Goal: Task Accomplishment & Management: Use online tool/utility

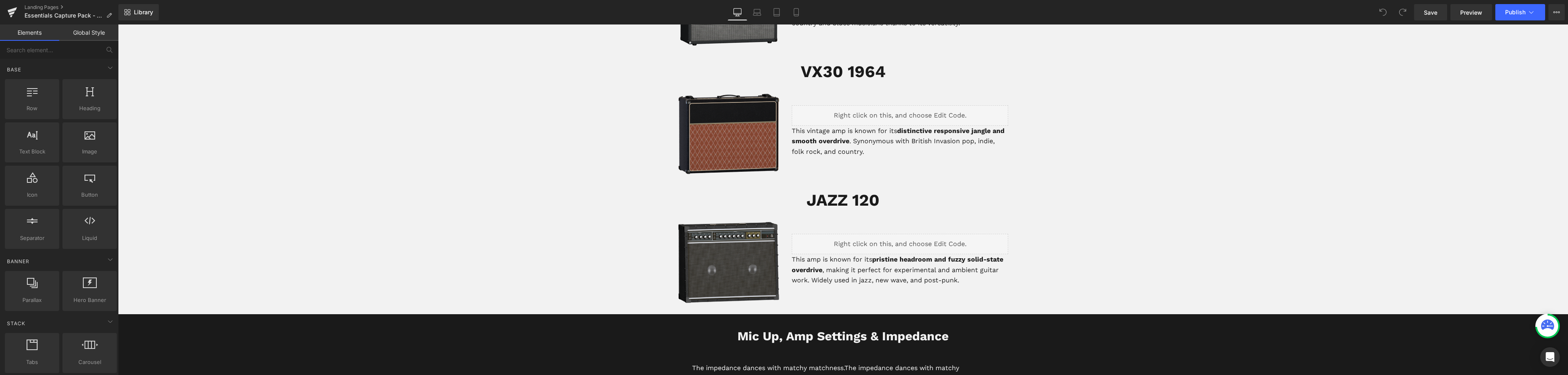
scroll to position [1795, 0]
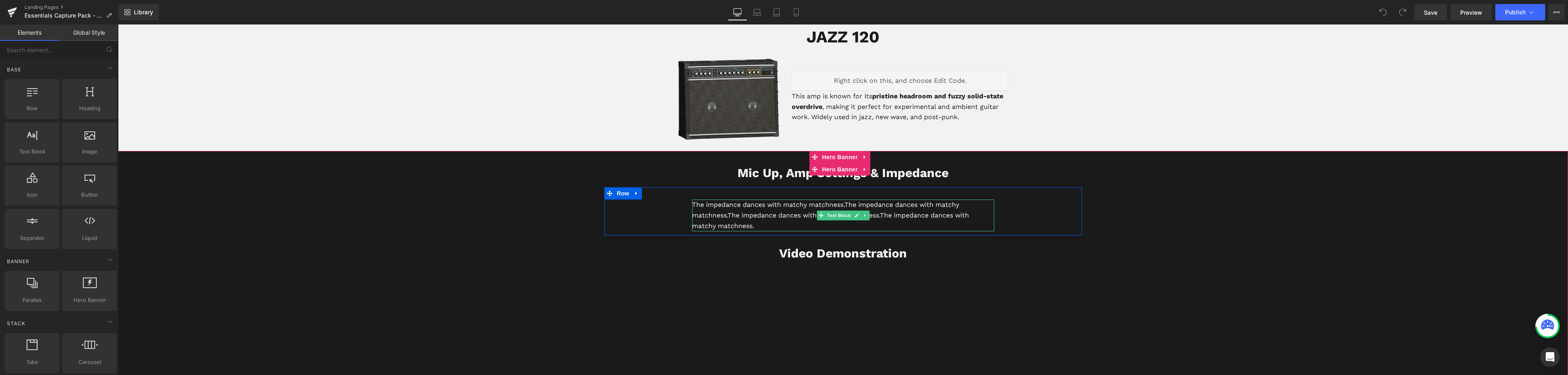
click at [753, 208] on p "The impedance dances with matchy matchness. The impedance dances with matchy ma…" at bounding box center [843, 215] width 302 height 32
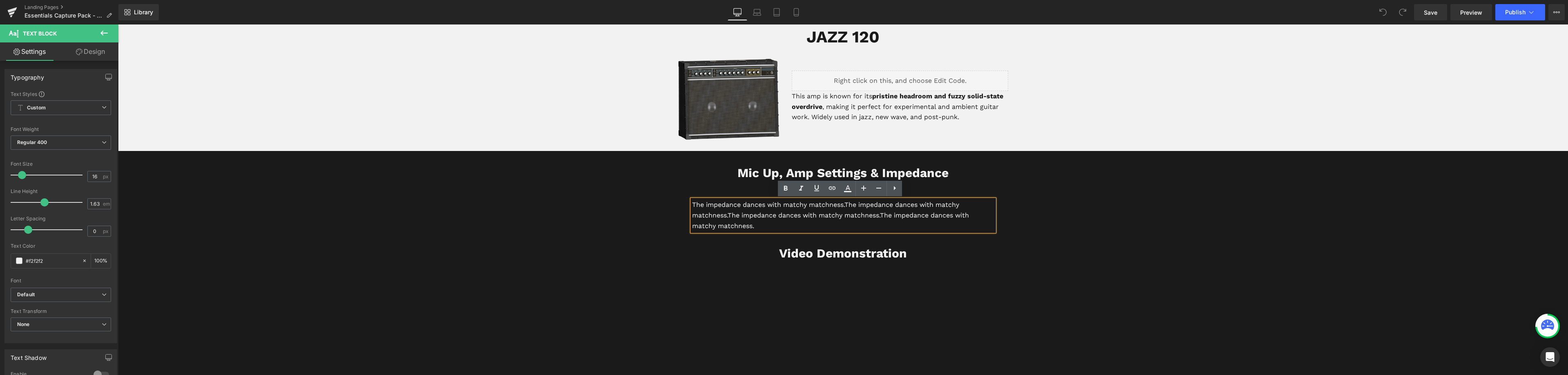
drag, startPoint x: 753, startPoint y: 224, endPoint x: 689, endPoint y: 201, distance: 68.0
click at [692, 201] on p "The impedance dances with matchy matchness. The impedance dances with matchy ma…" at bounding box center [843, 215] width 302 height 32
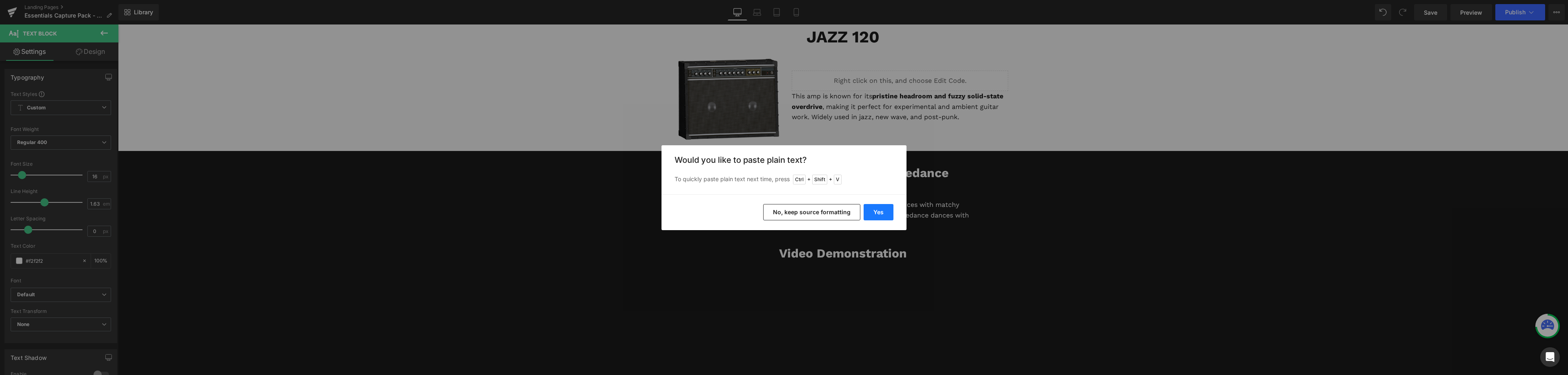
click at [881, 206] on button "Yes" at bounding box center [879, 212] width 30 height 16
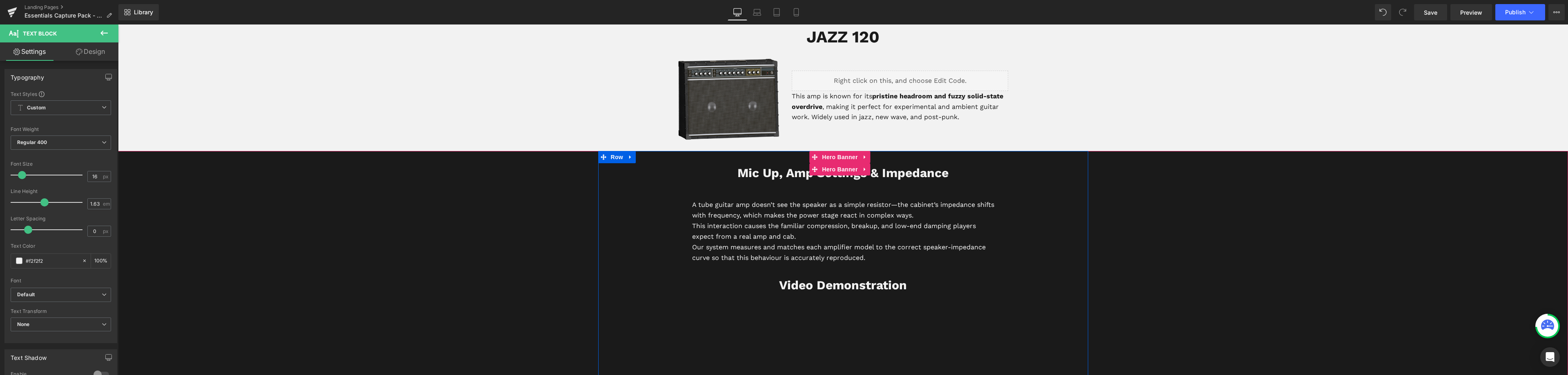
click at [771, 173] on b "Mic Up, Amp Settings & Impedance" at bounding box center [843, 172] width 211 height 14
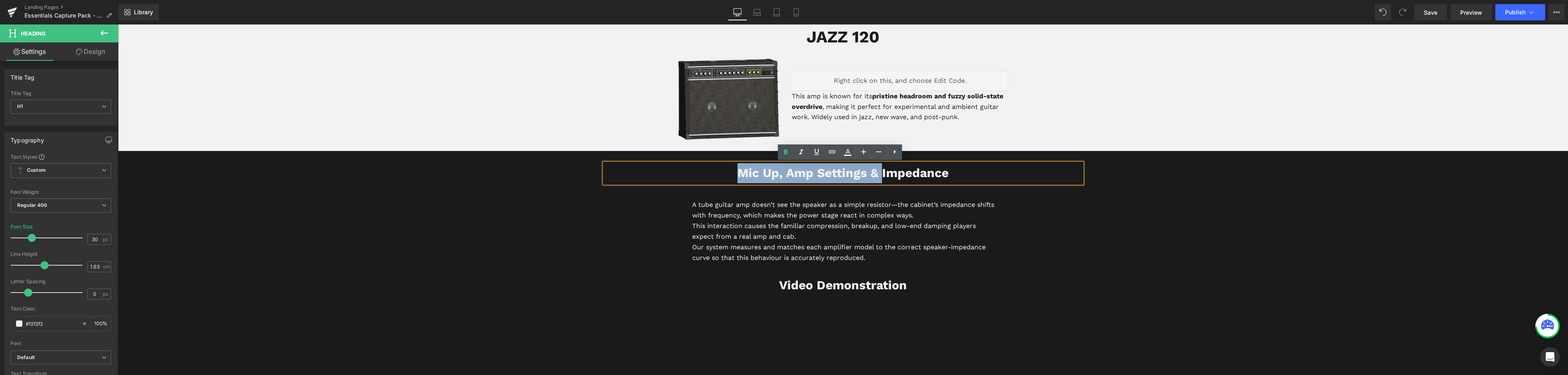
drag, startPoint x: 879, startPoint y: 172, endPoint x: 739, endPoint y: 171, distance: 140.0
click at [739, 171] on b "Mic Up, Amp Settings & Impedance" at bounding box center [843, 172] width 211 height 14
click at [897, 152] on icon at bounding box center [895, 152] width 10 height 10
click at [118, 24] on div at bounding box center [118, 24] width 0 height 0
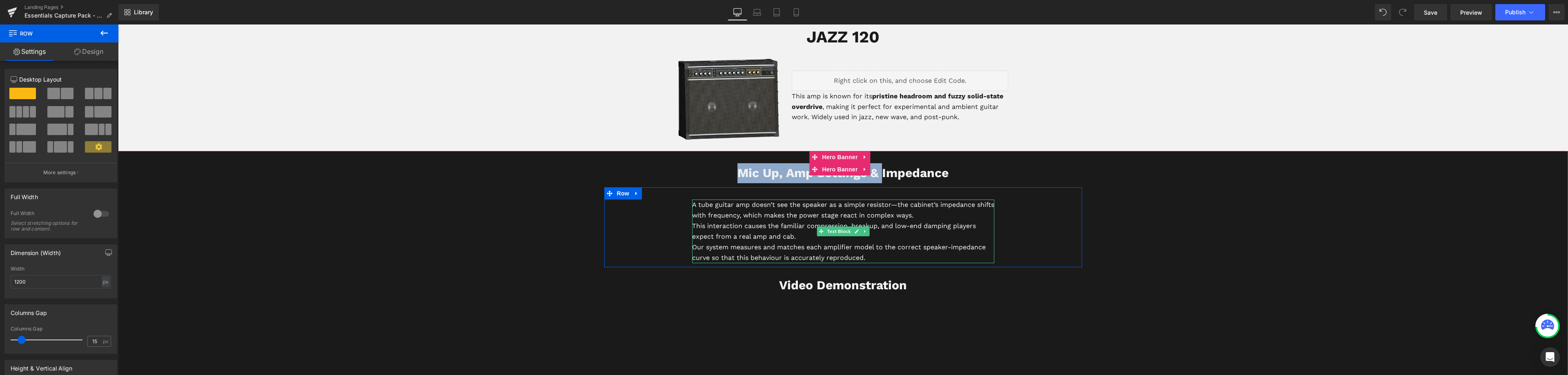
drag, startPoint x: 860, startPoint y: 235, endPoint x: 862, endPoint y: 231, distance: 4.5
click at [861, 233] on link at bounding box center [865, 231] width 9 height 10
click at [821, 204] on p "A tube guitar amp doesn’t see the speaker as a simple resistor—the cabinet’s im…" at bounding box center [843, 210] width 302 height 22
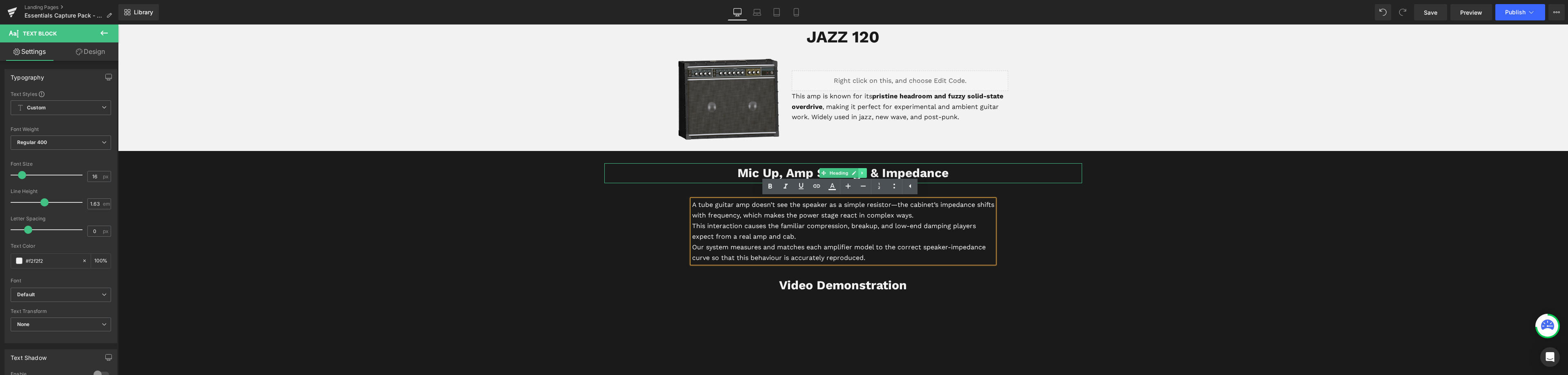
click at [862, 173] on icon at bounding box center [862, 173] width 1 height 3
click at [858, 173] on link at bounding box center [858, 173] width 9 height 10
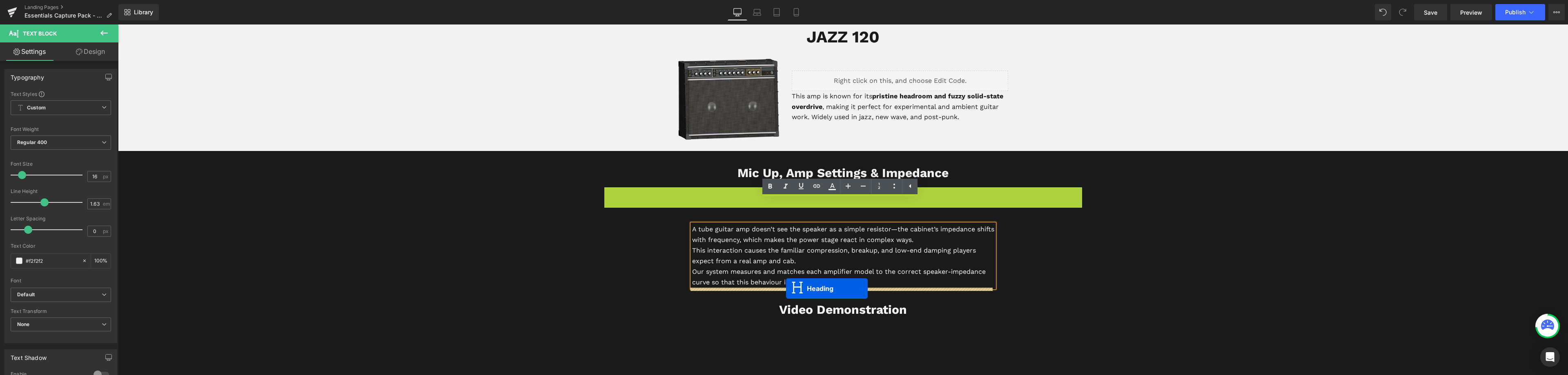
drag, startPoint x: 821, startPoint y: 198, endPoint x: 786, endPoint y: 286, distance: 94.7
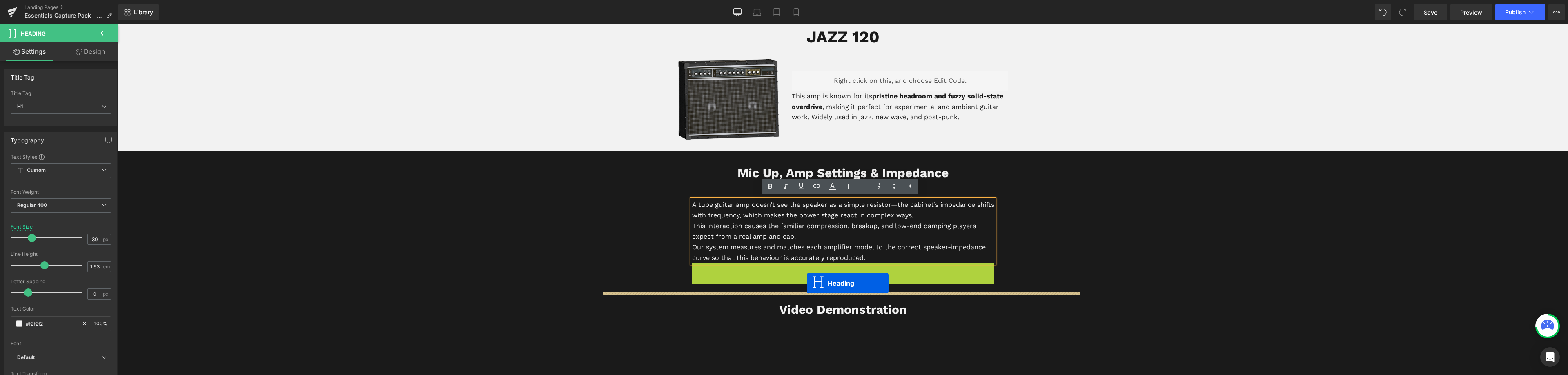
drag, startPoint x: 819, startPoint y: 273, endPoint x: 807, endPoint y: 283, distance: 15.6
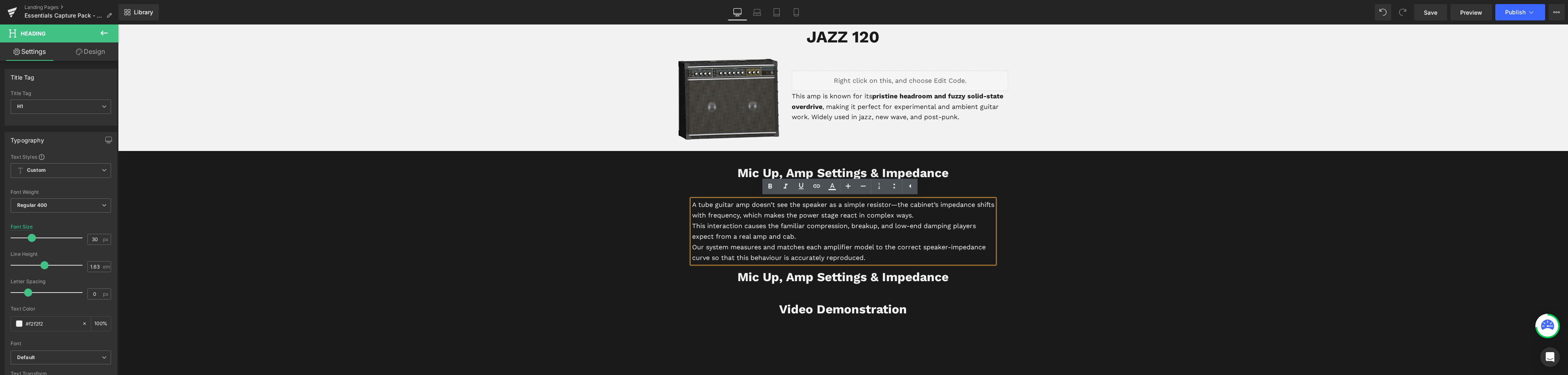
click at [1059, 225] on div "A tube guitar amp doesn’t see the speaker as a simple resistor—the cabinet’s im…" at bounding box center [843, 227] width 478 height 80
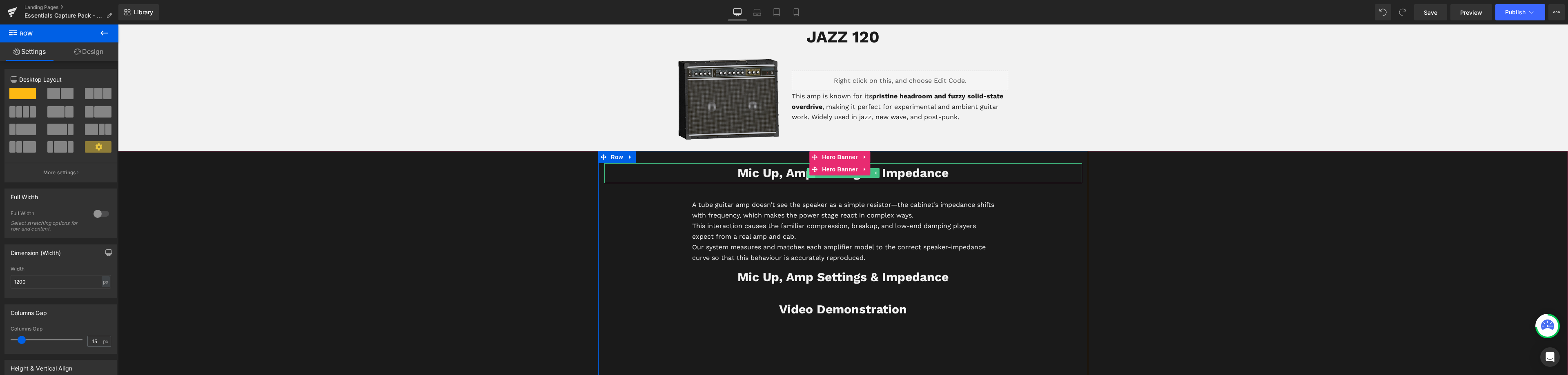
click at [808, 176] on div "Mic Up, Amp Settings & Impedance Heading" at bounding box center [843, 173] width 478 height 20
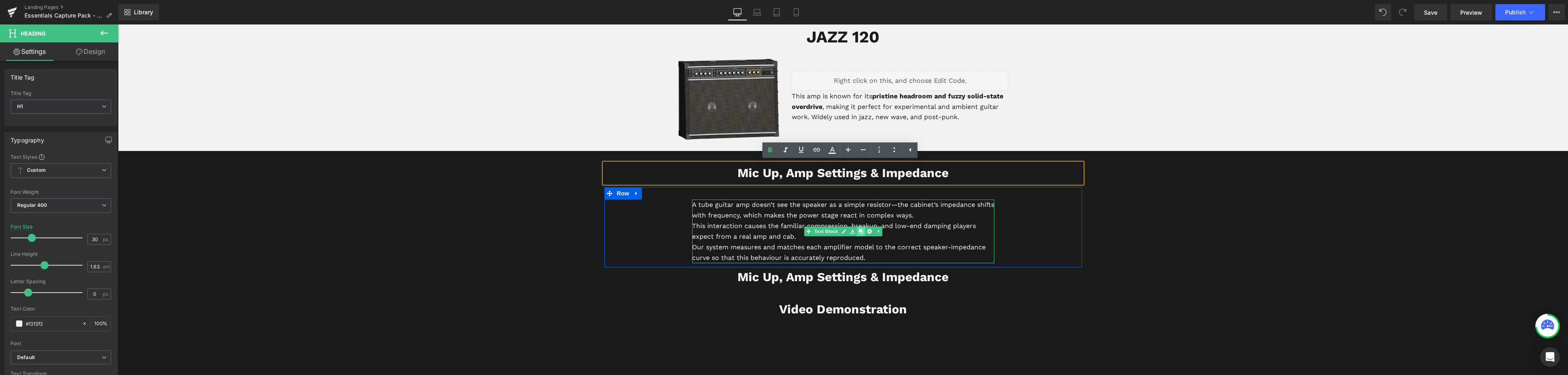
click at [858, 231] on icon at bounding box center [860, 231] width 5 height 5
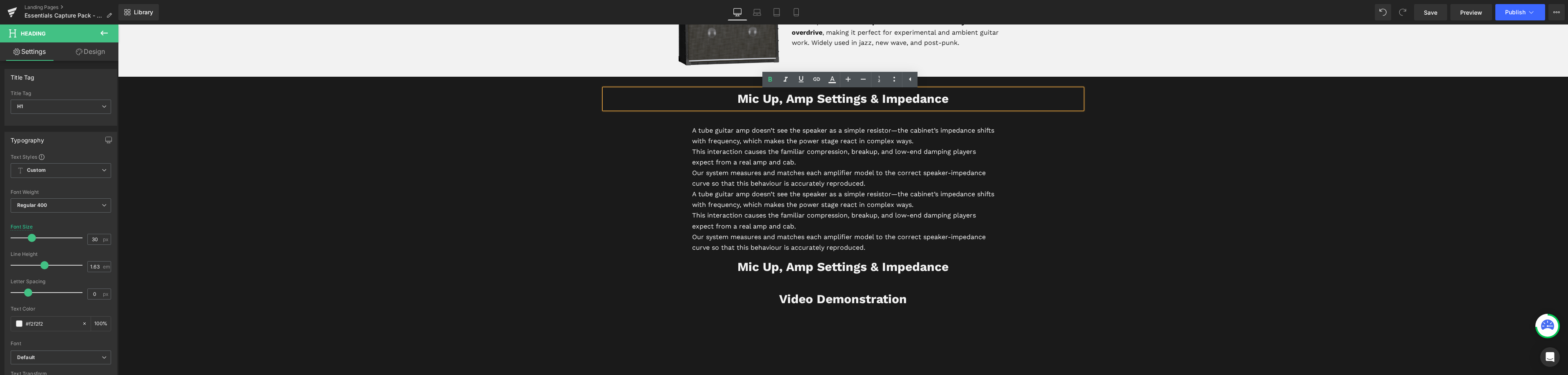
scroll to position [1877, 0]
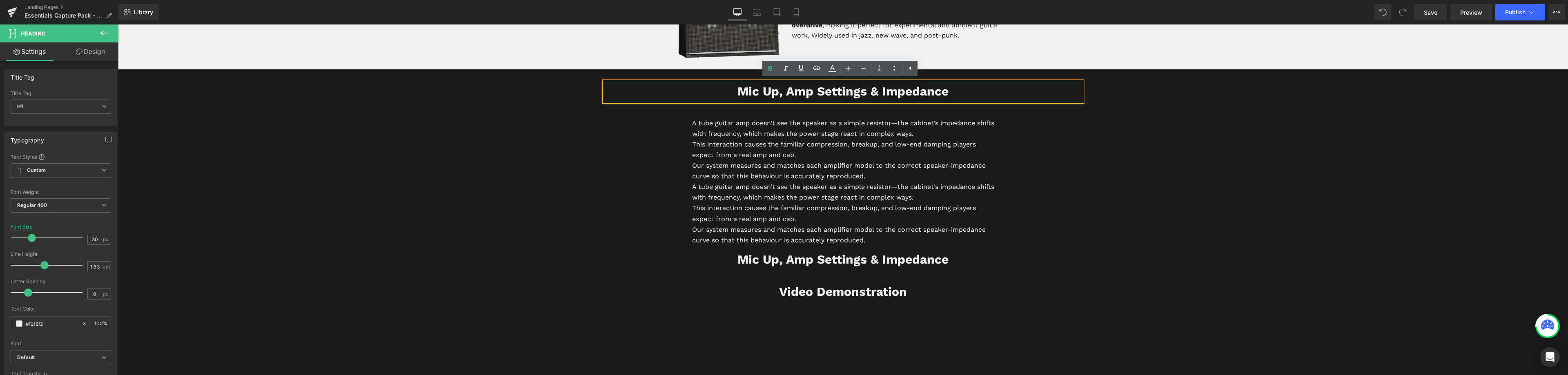
click at [708, 198] on p "A tube guitar amp doesn’t see the speaker as a simple resistor—the cabinet’s im…" at bounding box center [843, 192] width 302 height 22
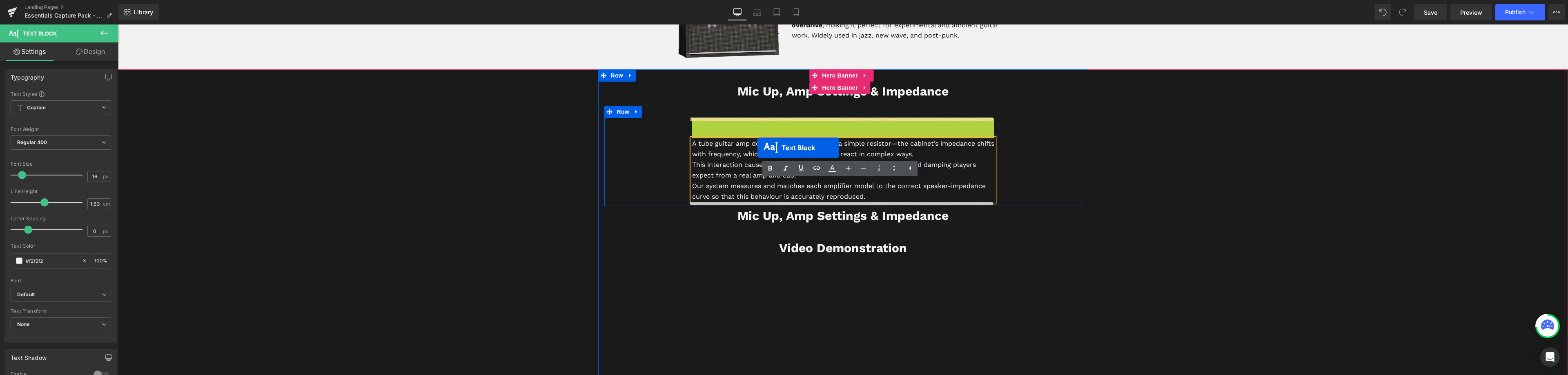
drag, startPoint x: 807, startPoint y: 151, endPoint x: 757, endPoint y: 148, distance: 50.1
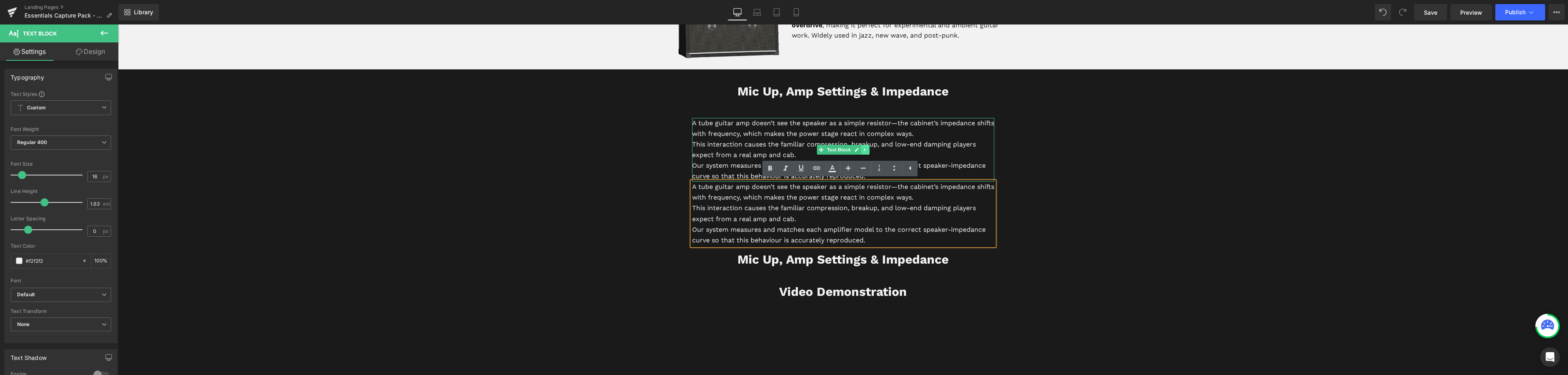
click at [863, 151] on icon at bounding box center [865, 149] width 5 height 5
click at [867, 151] on icon at bounding box center [869, 149] width 5 height 5
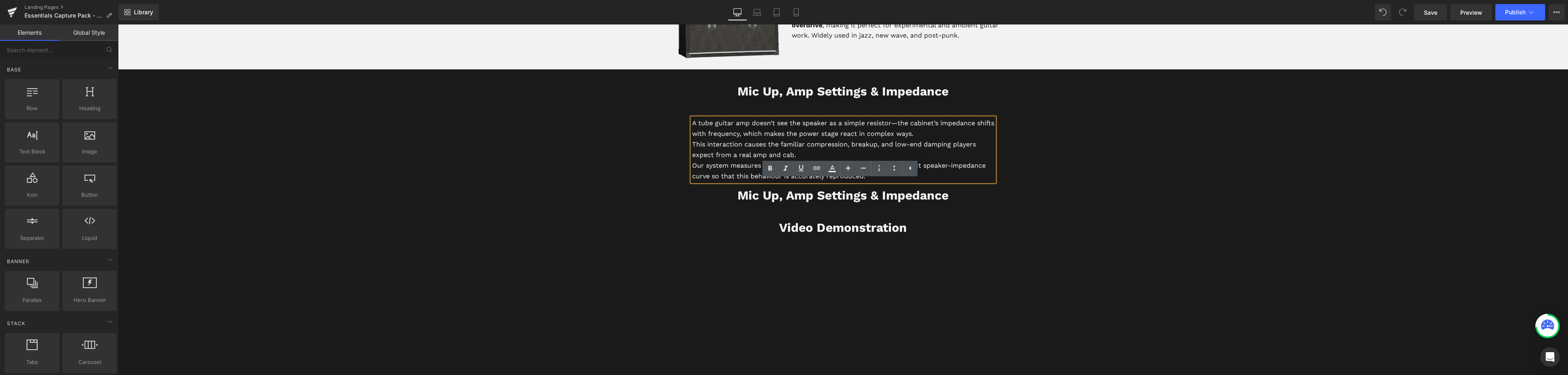
click at [639, 112] on div "A tube guitar amp doesn’t see the speaker as a simple resistor—the cabinet’s im…" at bounding box center [843, 145] width 478 height 80
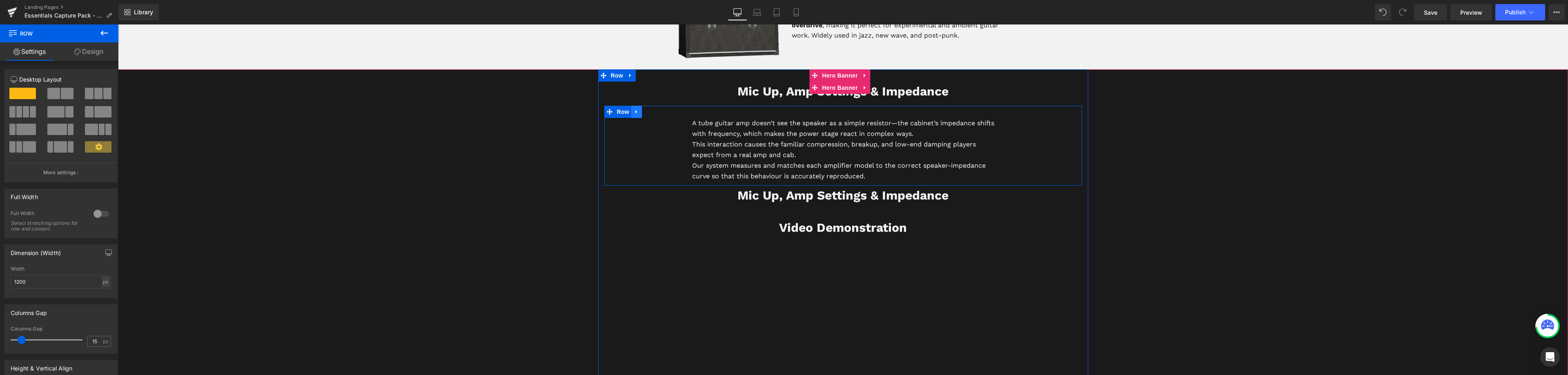
click at [636, 113] on link at bounding box center [637, 112] width 11 height 12
click at [644, 110] on icon at bounding box center [647, 112] width 5 height 5
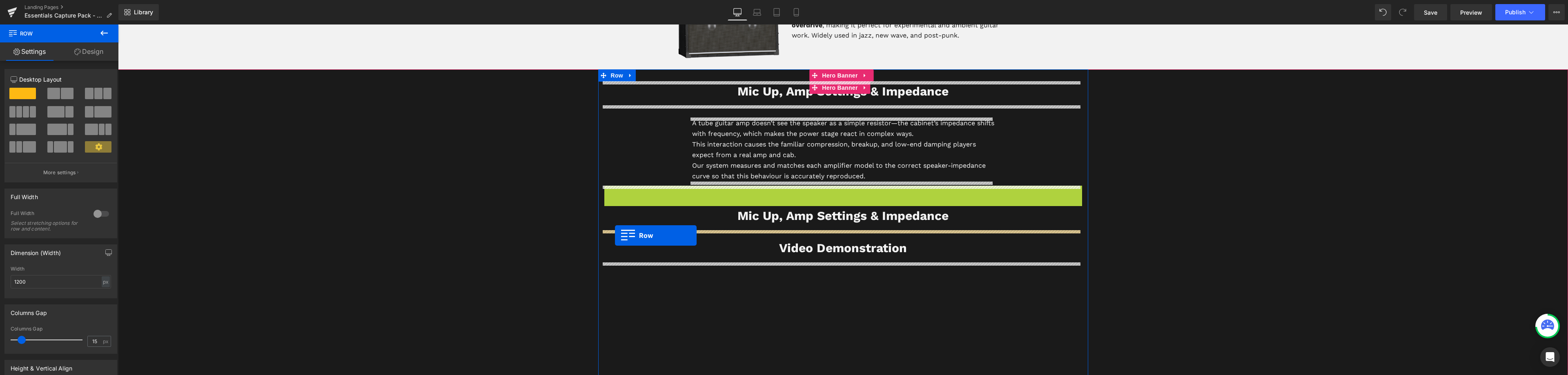
drag, startPoint x: 607, startPoint y: 194, endPoint x: 615, endPoint y: 235, distance: 41.8
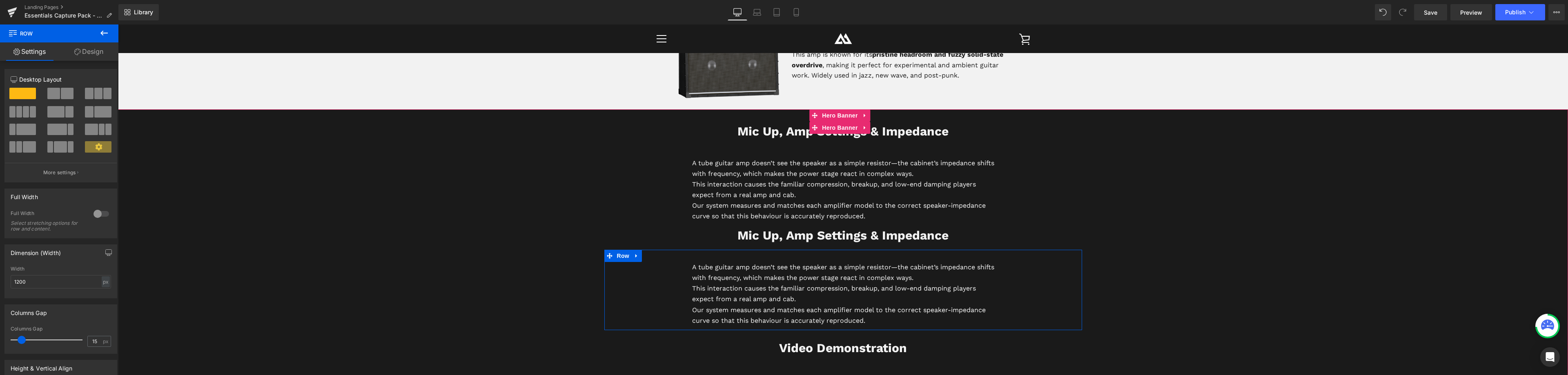
scroll to position [1836, 0]
click at [776, 136] on b "Mic Up, Amp Settings & Impedance" at bounding box center [843, 132] width 211 height 14
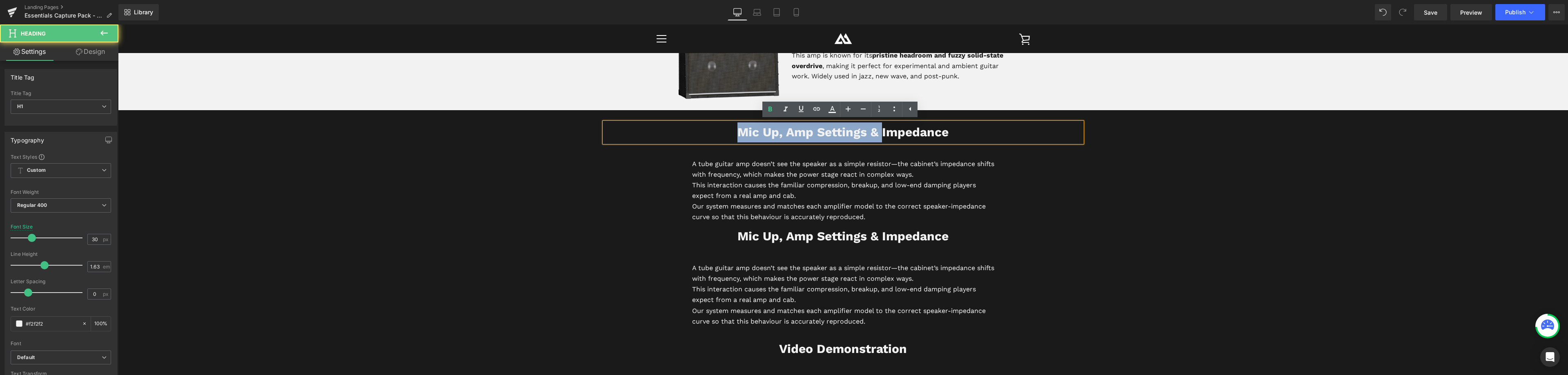
drag, startPoint x: 879, startPoint y: 134, endPoint x: 739, endPoint y: 130, distance: 140.1
click at [739, 130] on b "Mic Up, Amp Settings & Impedance" at bounding box center [843, 132] width 211 height 14
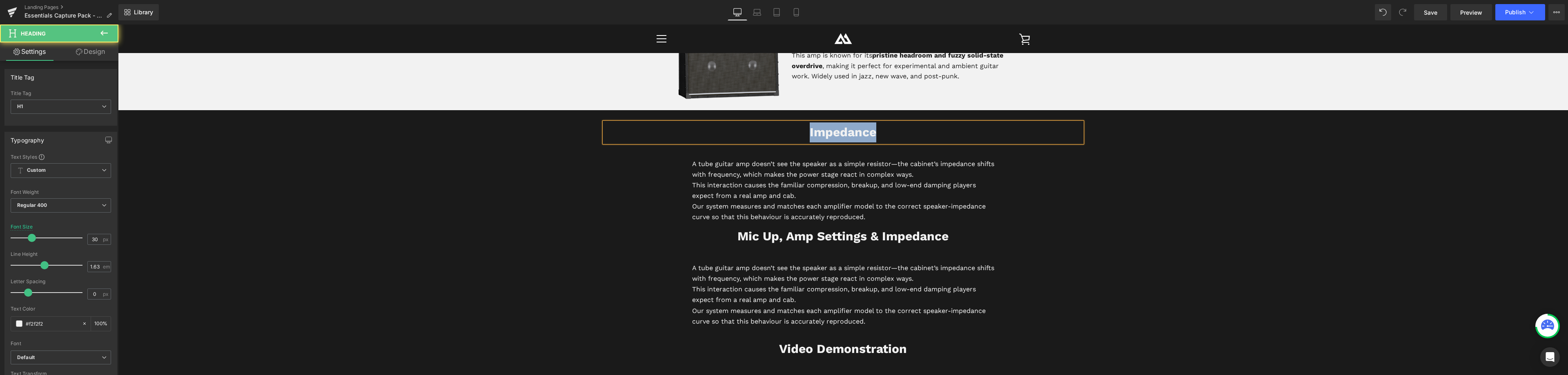
drag, startPoint x: 879, startPoint y: 132, endPoint x: 787, endPoint y: 134, distance: 92.0
click at [787, 134] on h1 "Impedance" at bounding box center [843, 132] width 478 height 20
drag, startPoint x: 933, startPoint y: 130, endPoint x: 752, endPoint y: 134, distance: 181.0
click at [752, 134] on h1 "The Most Realistic Captures" at bounding box center [843, 132] width 478 height 20
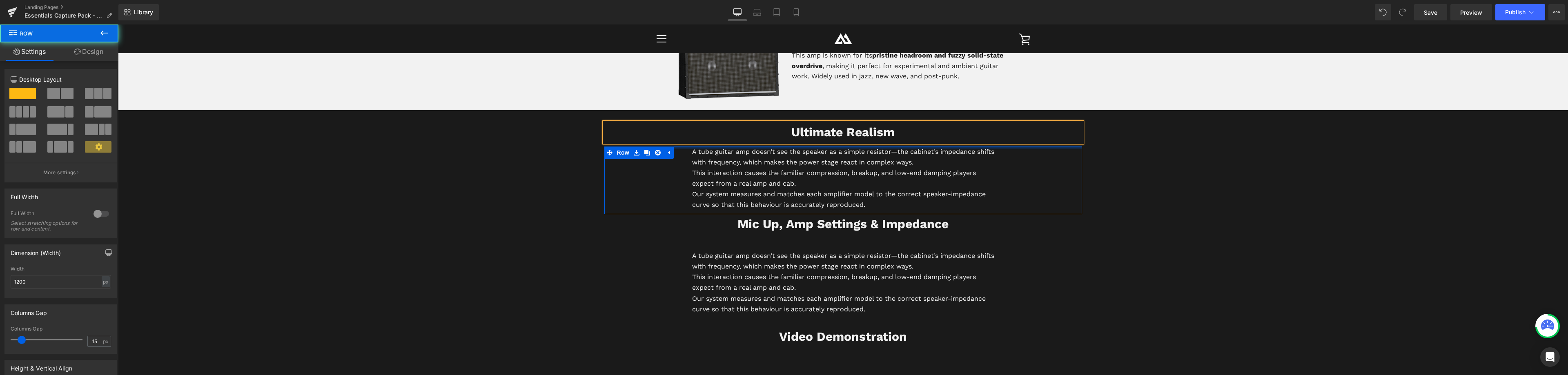
drag, startPoint x: 739, startPoint y: 153, endPoint x: 746, endPoint y: 136, distance: 18.4
click at [746, 136] on div "Ultimate Realism Heading A tube guitar amp doesn’t see the speaker as a simple …" at bounding box center [843, 370] width 490 height 497
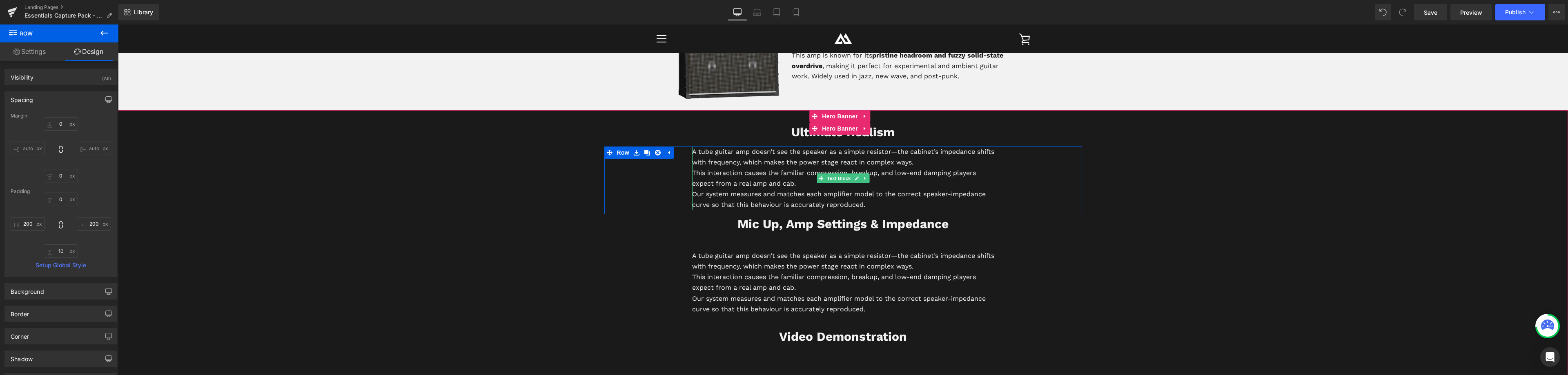
click at [738, 154] on p "A tube guitar amp doesn’t see the speaker as a simple resistor—the cabinet’s im…" at bounding box center [843, 157] width 302 height 22
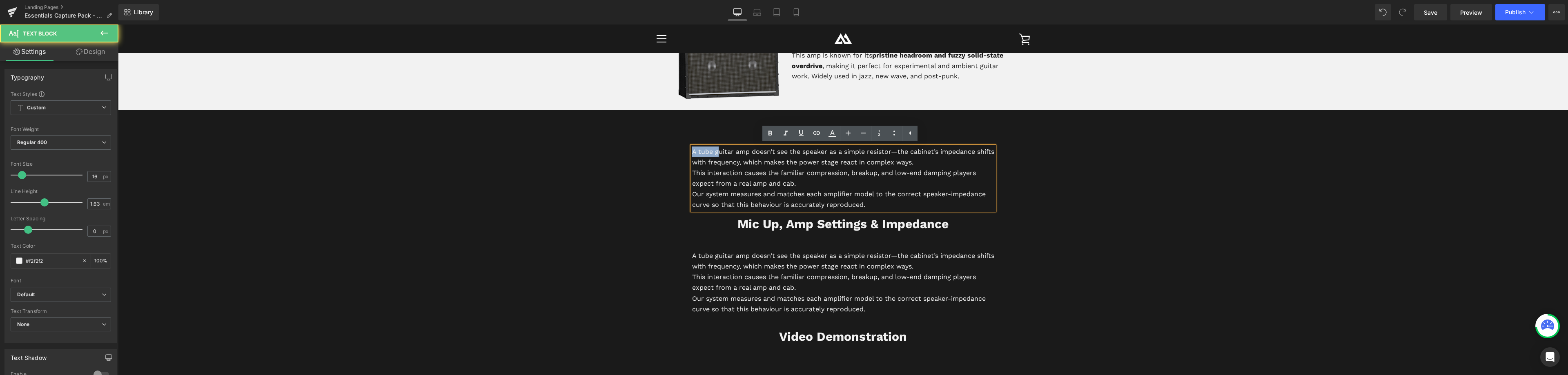
drag, startPoint x: 716, startPoint y: 151, endPoint x: 690, endPoint y: 149, distance: 26.1
click at [692, 149] on p "A tube guitar amp doesn’t see the speaker as a simple resistor—the cabinet’s im…" at bounding box center [843, 157] width 302 height 22
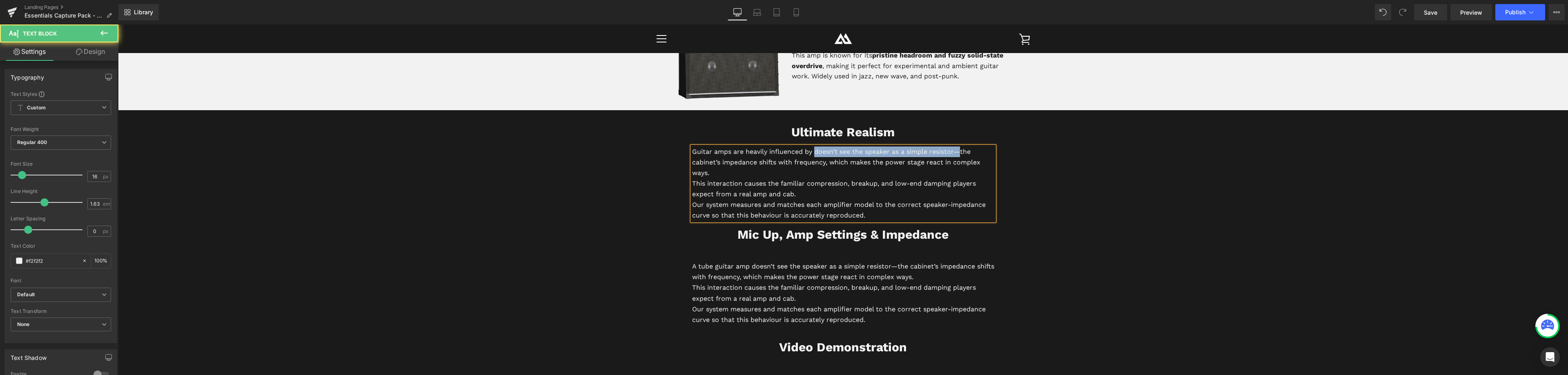
drag, startPoint x: 959, startPoint y: 151, endPoint x: 812, endPoint y: 153, distance: 147.0
click at [812, 153] on p "Guitar amps are heavily influenced by doesn’t see the speaker as a simple resis…" at bounding box center [843, 162] width 302 height 32
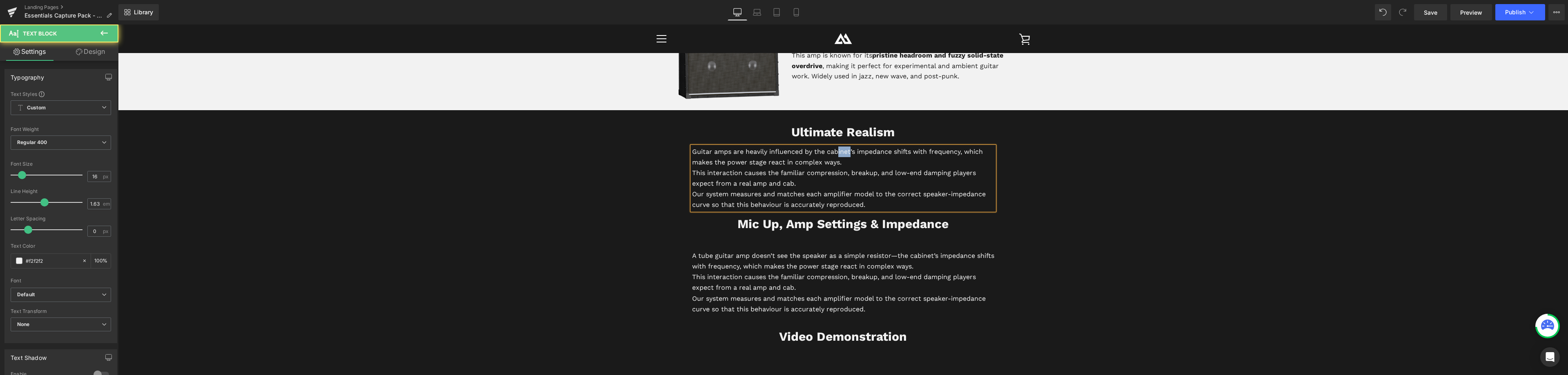
drag, startPoint x: 848, startPoint y: 152, endPoint x: 835, endPoint y: 150, distance: 13.2
click at [835, 150] on p "Guitar amps are heavily influenced by the cabinet’s impedance shifts with frequ…" at bounding box center [843, 157] width 302 height 22
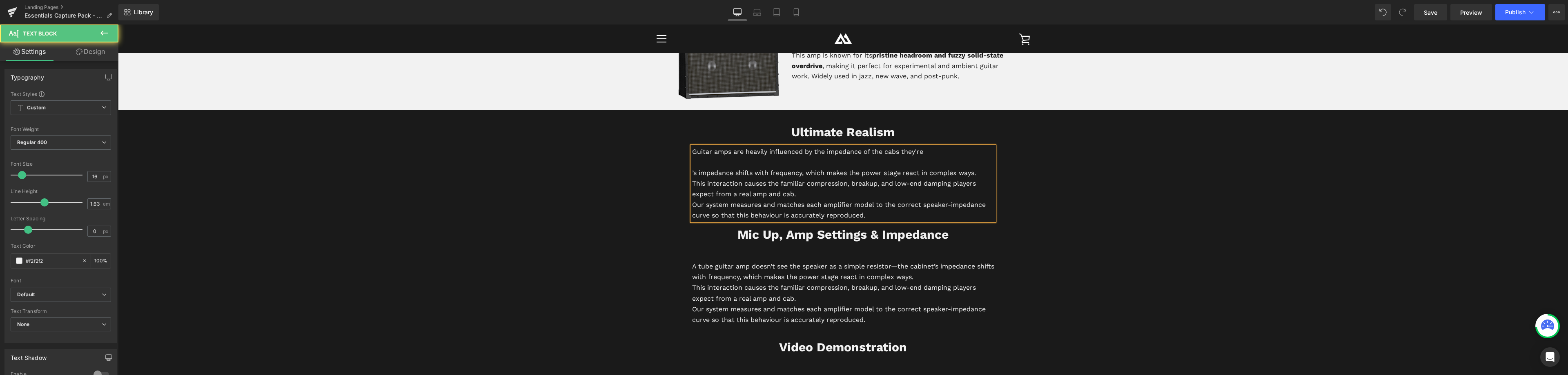
drag, startPoint x: 928, startPoint y: 153, endPoint x: 883, endPoint y: 155, distance: 45.0
click at [883, 155] on p "Guitar amps are heavily influenced by the impedance of the cabs they're" at bounding box center [843, 152] width 302 height 11
click at [905, 153] on p "Guitar amps are heavily influenced by the impedance of the cabs they're" at bounding box center [843, 152] width 302 height 11
drag, startPoint x: 918, startPoint y: 151, endPoint x: 883, endPoint y: 154, distance: 35.1
click at [883, 154] on p "Guitar amps are heavily influenced by the impedance of the cabs they're" at bounding box center [843, 152] width 302 height 11
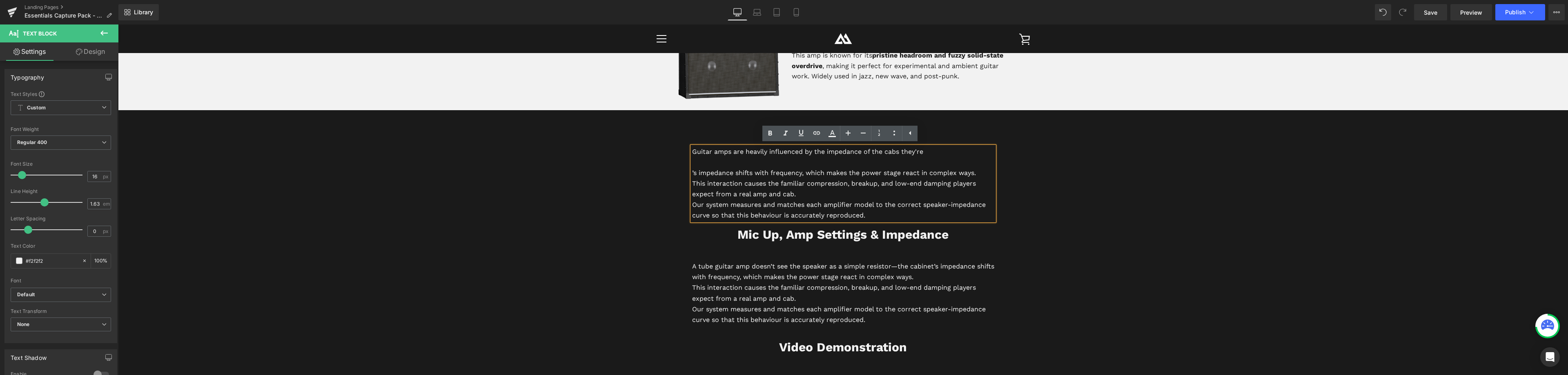
click at [937, 154] on p "Guitar amps are heavily influenced by the impedance of the cabs they're" at bounding box center [843, 152] width 302 height 11
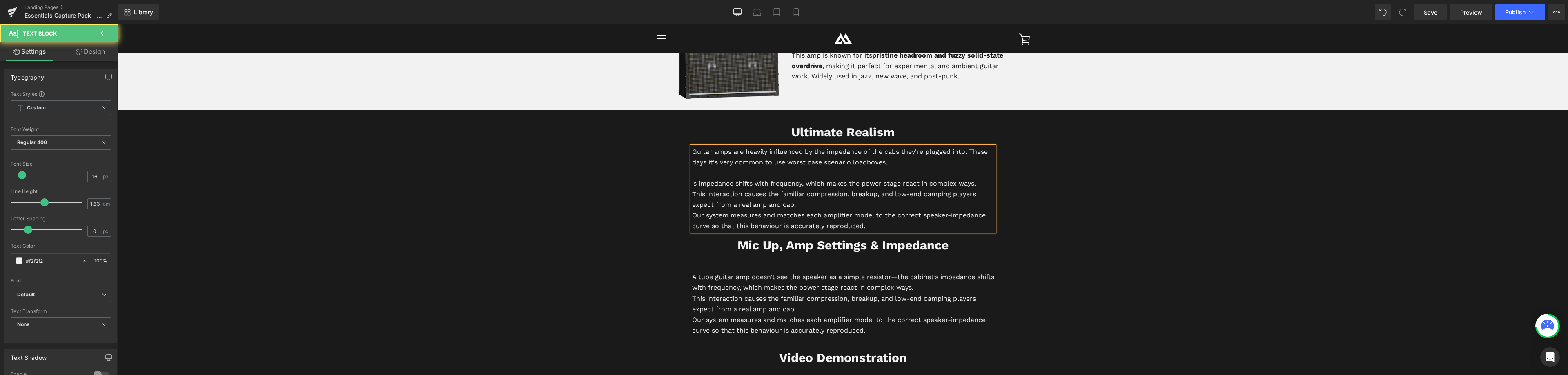
click at [769, 163] on p "Guitar amps are heavily influenced by the impedance of the cabs they're plugged…" at bounding box center [843, 157] width 302 height 22
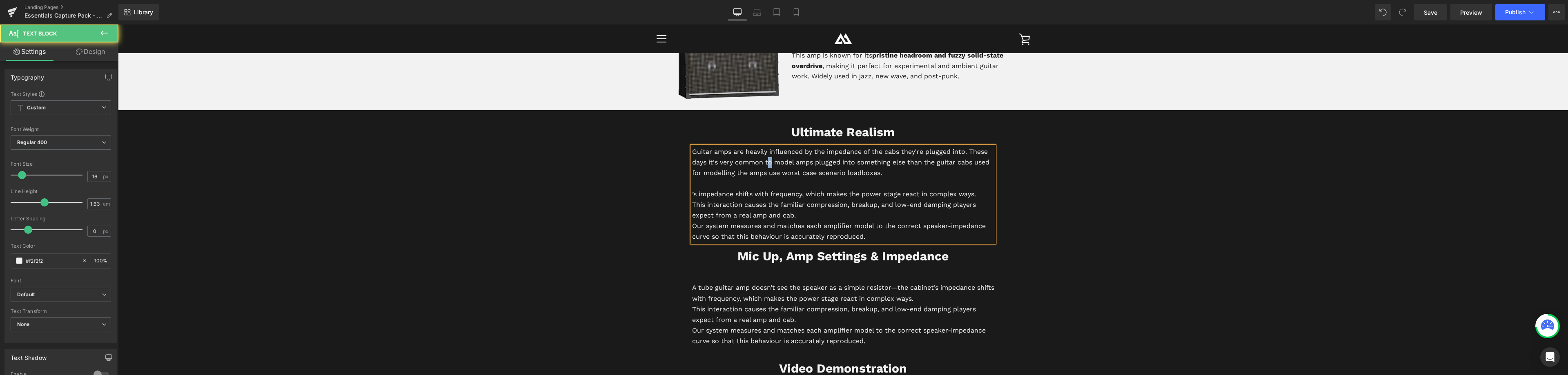
click at [766, 163] on p "Guitar amps are heavily influenced by the impedance of the cabs they're plugged…" at bounding box center [843, 162] width 302 height 32
click at [885, 161] on p "Guitar amps are heavily influenced by the impedance of the cabs they're plugged…" at bounding box center [843, 162] width 302 height 32
drag, startPoint x: 733, startPoint y: 172, endPoint x: 726, endPoint y: 171, distance: 7.1
click at [725, 173] on p "Guitar amps are heavily influenced by the impedance of the cabs they're plugged…" at bounding box center [843, 162] width 302 height 32
drag, startPoint x: 823, startPoint y: 172, endPoint x: 813, endPoint y: 174, distance: 10.2
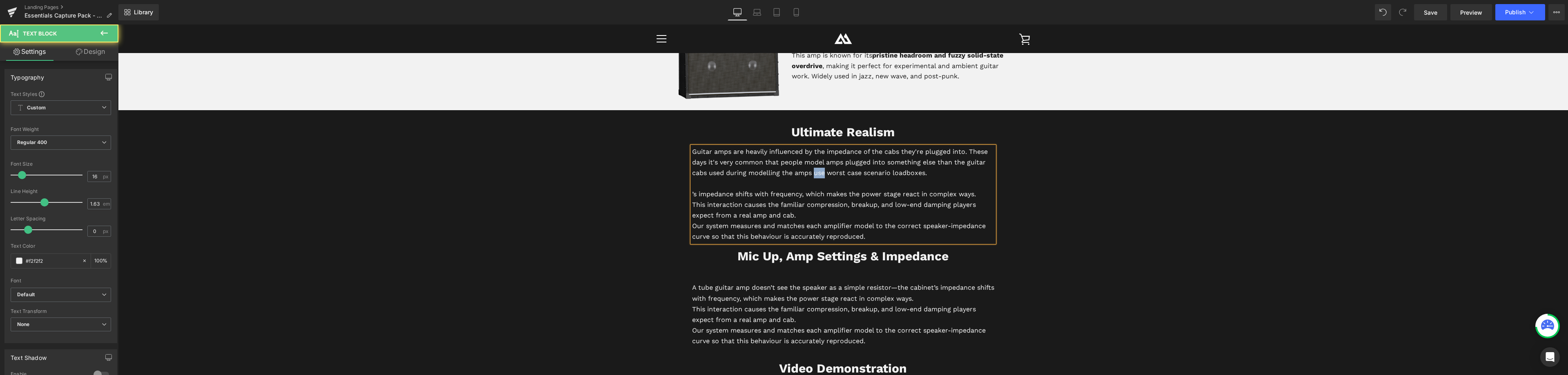
click at [813, 174] on p "Guitar amps are heavily influenced by the impedance of the cabs they're plugged…" at bounding box center [843, 162] width 302 height 32
click at [938, 172] on p "Guitar amps are heavily influenced by the impedance of the cabs they're plugged…" at bounding box center [843, 162] width 302 height 32
click at [914, 172] on p "Guitar amps are heavily influenced by the impedance of the cabs they're plugged…" at bounding box center [843, 162] width 302 height 32
click at [950, 175] on p "Guitar amps are heavily influenced by the impedance of the cabs they're plugged…" at bounding box center [843, 162] width 302 height 32
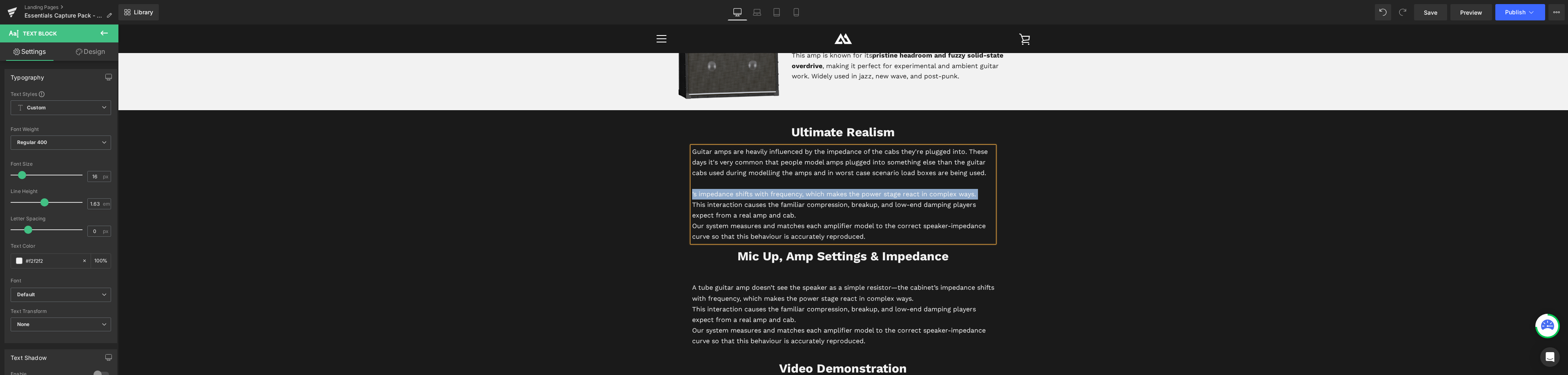
drag, startPoint x: 689, startPoint y: 205, endPoint x: 695, endPoint y: 195, distance: 11.7
click at [692, 196] on div "Guitar amps are heavily influenced by the impedance of the cabs they're plugged…" at bounding box center [843, 194] width 302 height 96
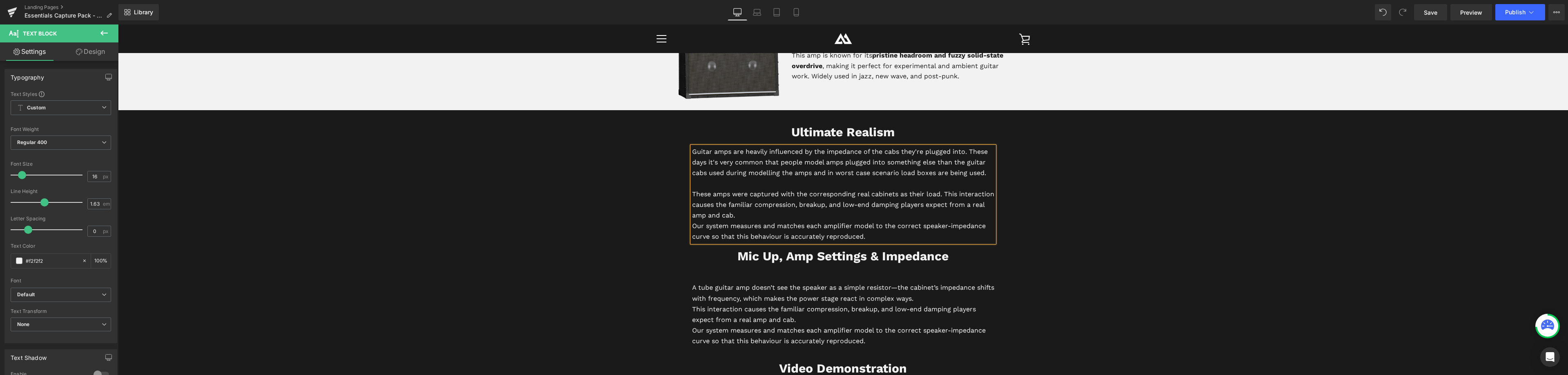
click at [786, 203] on span "These amps were captured with the corresponding real cabinets as their load. Th…" at bounding box center [843, 204] width 302 height 29
click at [801, 214] on p "These amps were captured with the corresponding real cabinets as their load. Th…" at bounding box center [843, 204] width 302 height 32
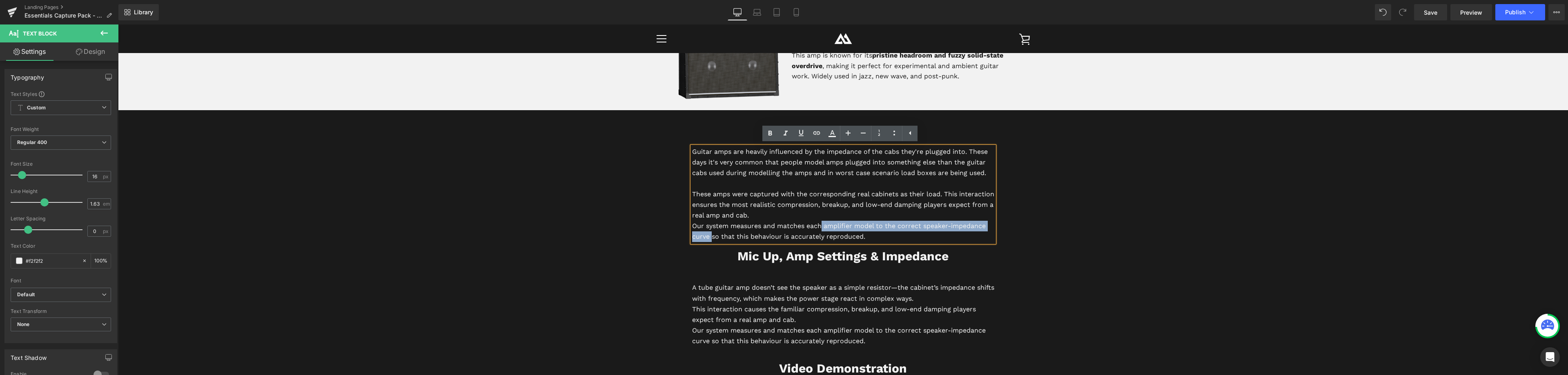
drag, startPoint x: 708, startPoint y: 236, endPoint x: 819, endPoint y: 224, distance: 111.6
click at [819, 224] on p "Our system measures and matches each amplifier model to the correct speaker-imp…" at bounding box center [843, 231] width 302 height 22
click at [876, 228] on p "Our system measures and matches each amplifier model to the correct speaker-imp…" at bounding box center [843, 231] width 302 height 22
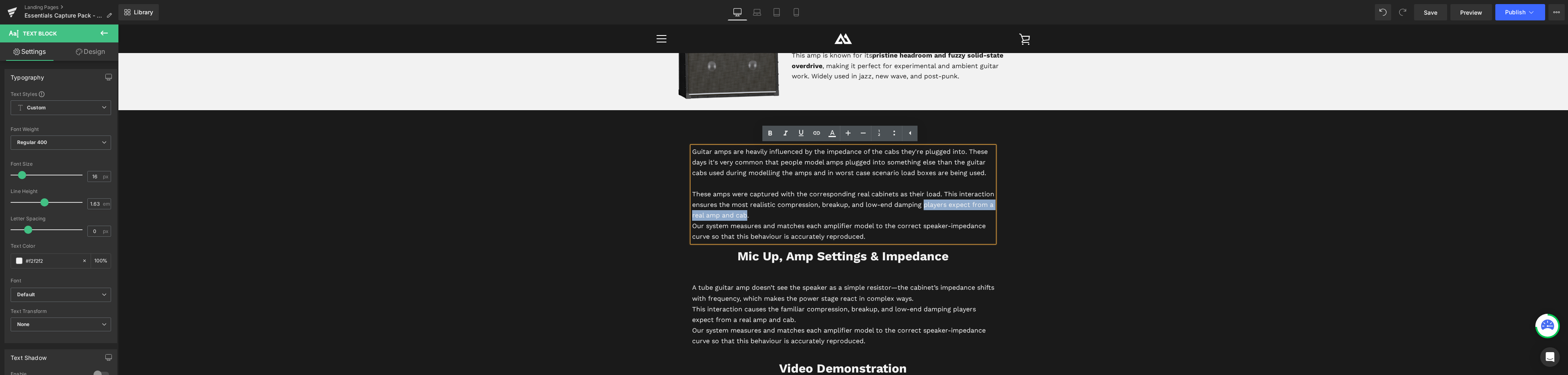
drag, startPoint x: 959, startPoint y: 204, endPoint x: 792, endPoint y: 218, distance: 167.6
click at [792, 218] on span "These amps were captured with the corresponding real cabinets as their load. Th…" at bounding box center [843, 204] width 302 height 29
drag, startPoint x: 895, startPoint y: 195, endPoint x: 879, endPoint y: 192, distance: 16.3
click at [879, 192] on span "These amps were captured with the corresponding real cabinets as their load. Th…" at bounding box center [843, 204] width 302 height 29
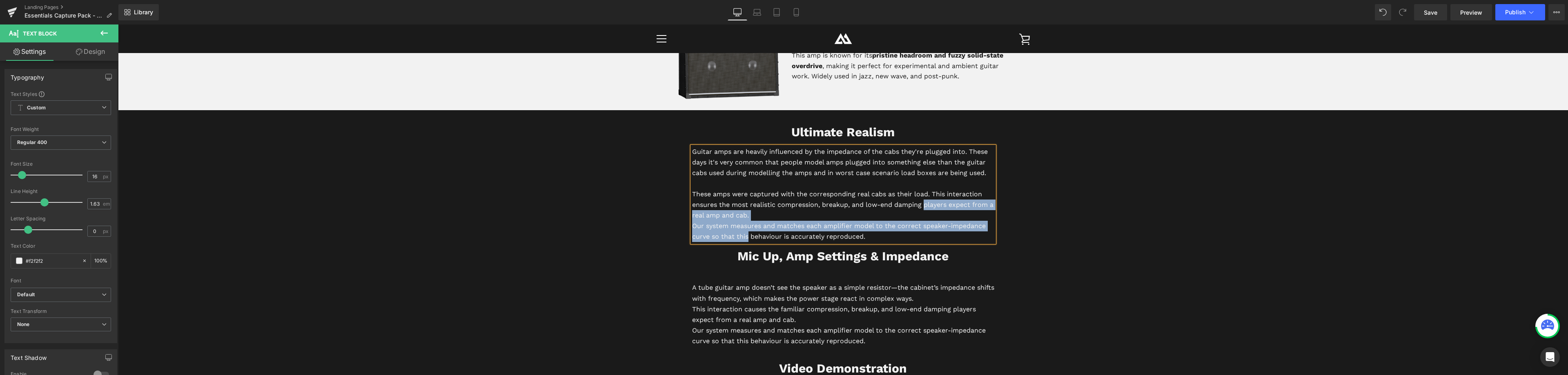
drag, startPoint x: 922, startPoint y: 204, endPoint x: 746, endPoint y: 234, distance: 178.5
click at [745, 235] on div "Guitar amps are heavily influenced by the impedance of the cabs they're plugged…" at bounding box center [843, 194] width 302 height 96
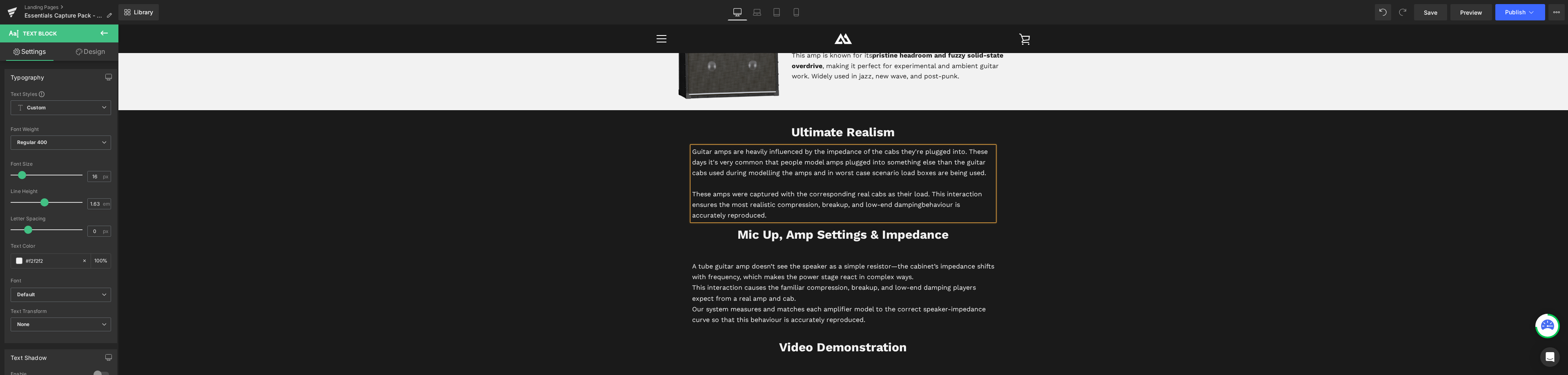
click at [716, 204] on span "These amps were captured with the corresponding real cabs as their load. This i…" at bounding box center [837, 199] width 290 height 18
click at [769, 219] on p "These amps were captured with the corresponding real cabs as their load. This i…" at bounding box center [843, 204] width 302 height 32
drag, startPoint x: 834, startPoint y: 214, endPoint x: 690, endPoint y: 151, distance: 157.2
click at [692, 151] on div "Guitar amps are heavily influenced by the impedance of the cabs they're plugged…" at bounding box center [843, 183] width 302 height 75
copy div "Guitar amps are heavily influenced by the impedance of the cabs they're plugged…"
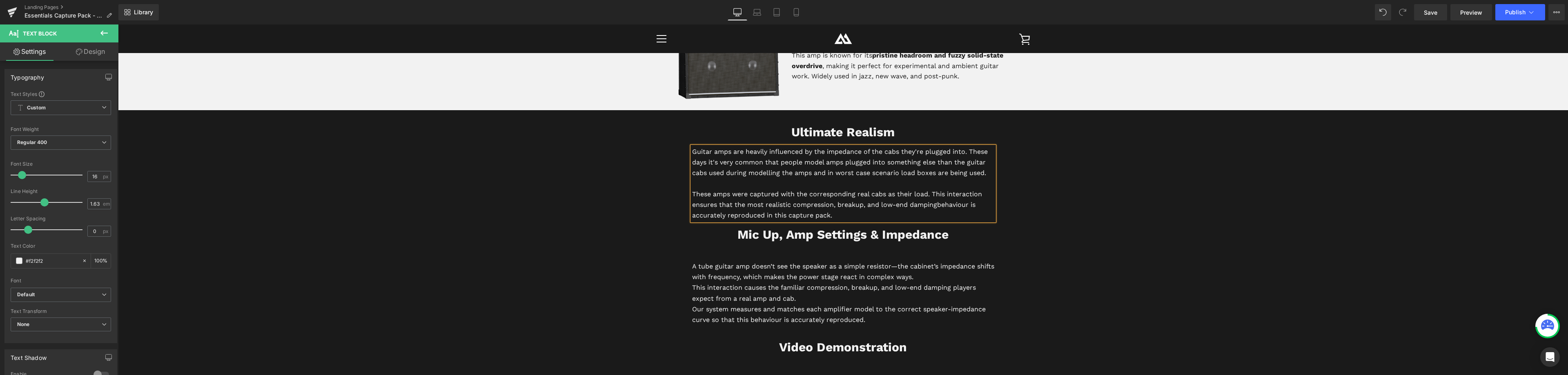
click at [735, 169] on p "Guitar amps are heavily influenced by the impedance of the cabs they're plugged…" at bounding box center [843, 162] width 302 height 32
click at [794, 212] on span "behaviour is accurately reproduced in this capture pack." at bounding box center [833, 210] width 283 height 18
drag, startPoint x: 834, startPoint y: 212, endPoint x: 677, endPoint y: 138, distance: 173.6
click at [674, 135] on div "Ultimate Realism Heading Guitar amps are heavily influenced by the impedance of…" at bounding box center [843, 376] width 490 height 507
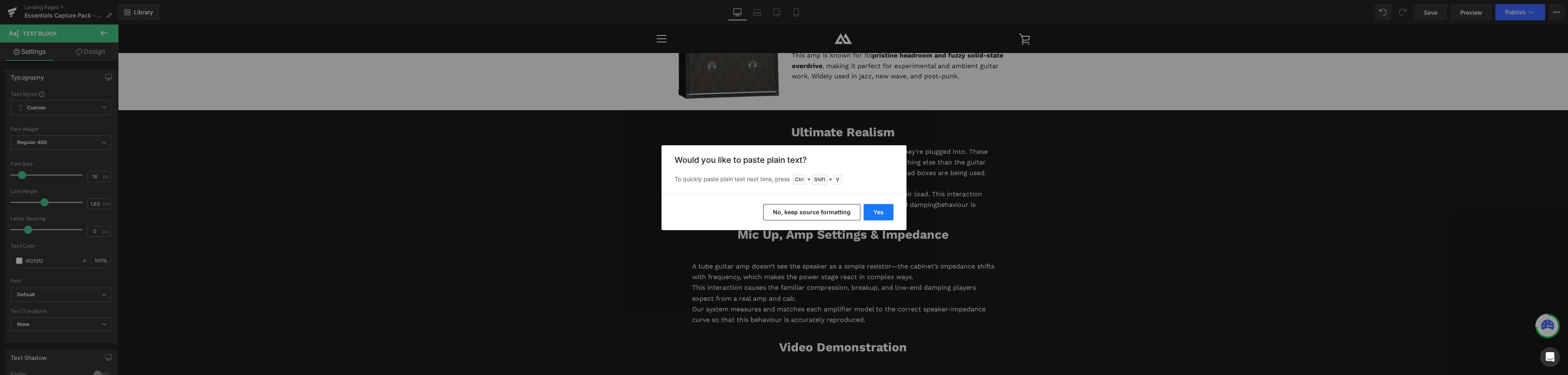
click at [885, 214] on button "Yes" at bounding box center [879, 212] width 30 height 16
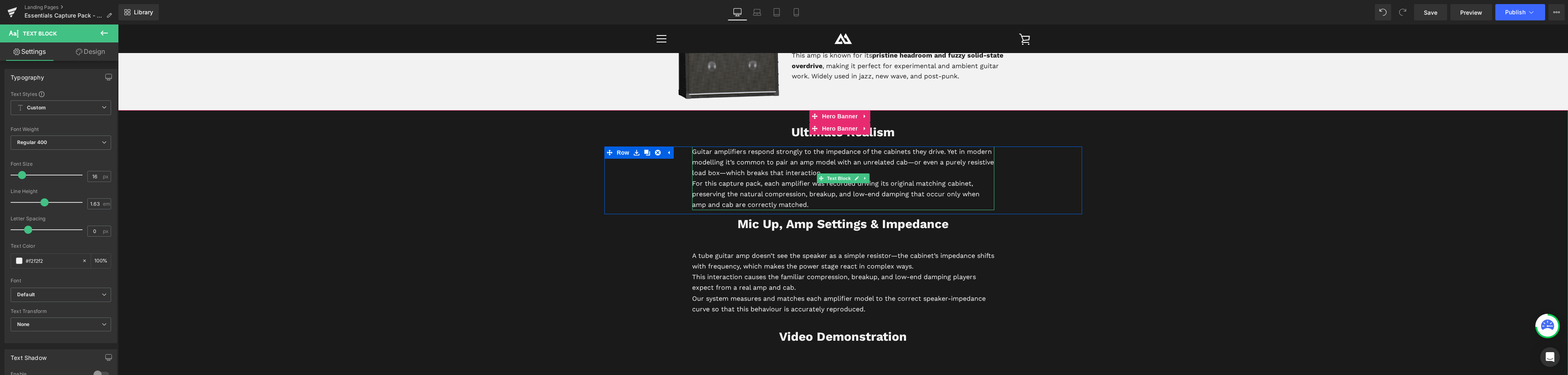
click at [912, 167] on p "Guitar amplifiers respond strongly to the impedance of the cabinets they drive.…" at bounding box center [843, 162] width 302 height 32
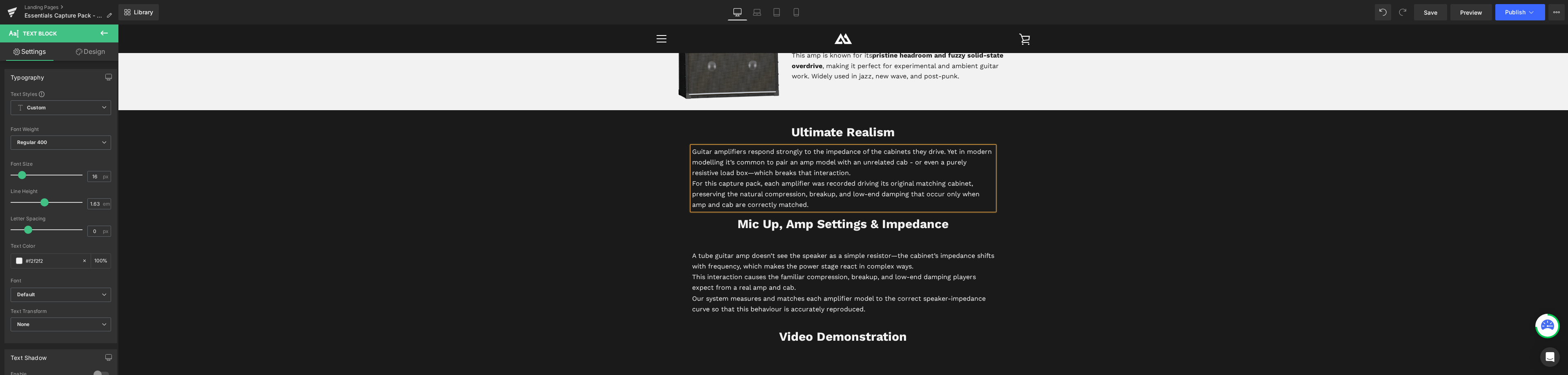
click at [752, 173] on p "Guitar amplifiers respond strongly to the impedance of the cabinets they drive.…" at bounding box center [843, 162] width 302 height 32
drag, startPoint x: 740, startPoint y: 151, endPoint x: 725, endPoint y: 154, distance: 15.3
click at [725, 154] on p "Guitar amplifiers respond strongly to the impedance of the cabinets they drive.…" at bounding box center [843, 162] width 302 height 32
drag, startPoint x: 895, startPoint y: 152, endPoint x: 875, endPoint y: 151, distance: 20.0
click at [875, 151] on p "Guitar amps respond strongly to the impedance of the cabinets they drive. Yet i…" at bounding box center [843, 162] width 302 height 32
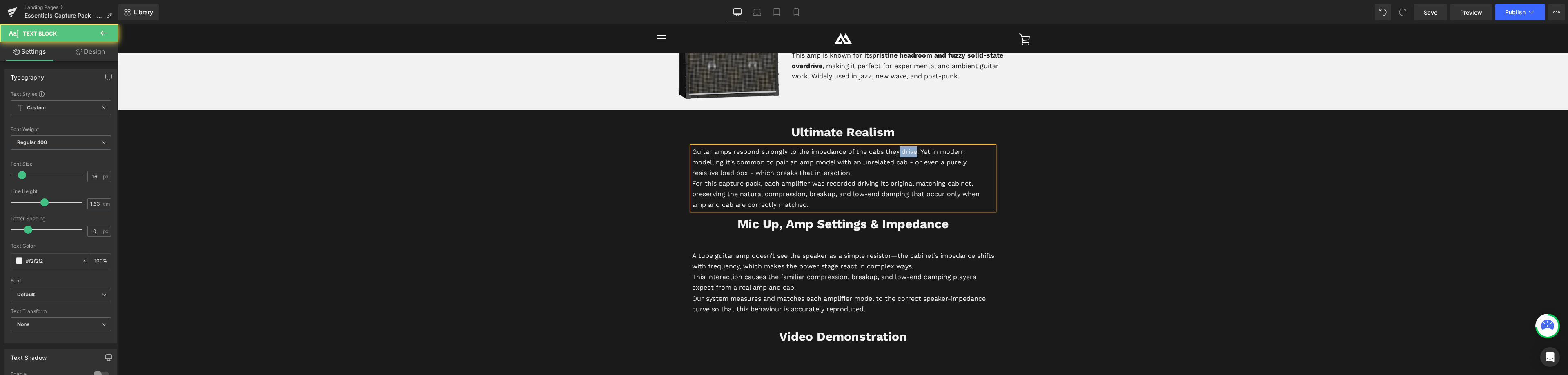
drag, startPoint x: 914, startPoint y: 152, endPoint x: 897, endPoint y: 155, distance: 17.3
click at [897, 155] on p "Guitar amps respond strongly to the impedance of the cabs they drive. Yet in mo…" at bounding box center [843, 162] width 302 height 32
click at [768, 173] on p "Guitar amps respond strongly to the impedance of the cabs they're plugged into.…" at bounding box center [843, 162] width 302 height 32
drag, startPoint x: 938, startPoint y: 163, endPoint x: 932, endPoint y: 164, distance: 6.1
click at [932, 164] on p "Guitar amps respond strongly to the impedance of the cabs they're plugged into.…" at bounding box center [843, 162] width 302 height 32
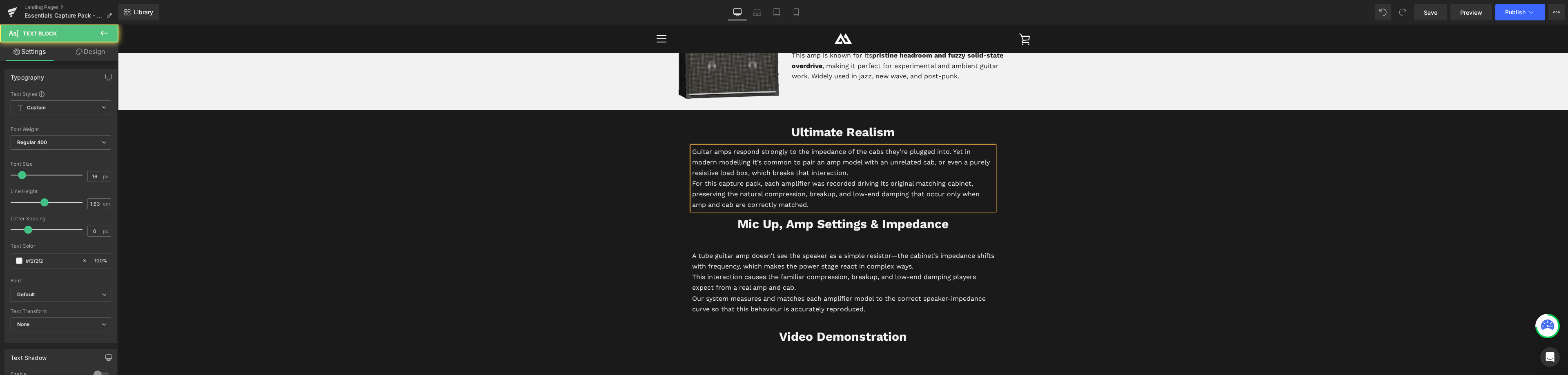
click at [852, 176] on p "Guitar amps respond strongly to the impedance of the cabs they're plugged into.…" at bounding box center [843, 162] width 302 height 32
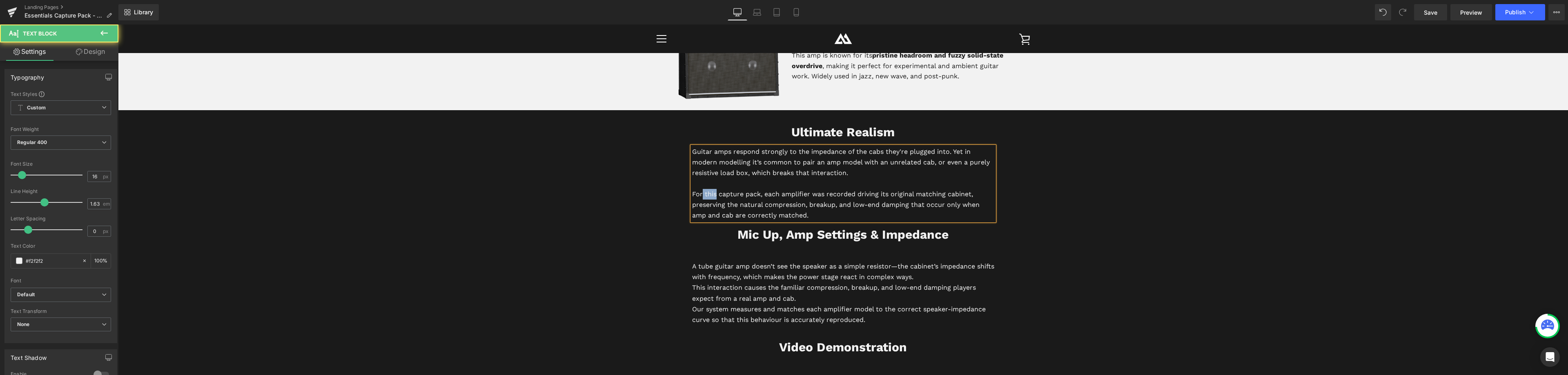
drag, startPoint x: 714, startPoint y: 193, endPoint x: 699, endPoint y: 198, distance: 15.8
click at [699, 198] on p "For this capture pack, each amplifier was recorded driving its original matchin…" at bounding box center [843, 204] width 302 height 32
click at [764, 197] on p "For ML Capture Packs capture pack, each amplifier was recorded driving its orig…" at bounding box center [843, 204] width 302 height 32
click at [758, 194] on p "For ML Capture Packs capture pack, each amplifier was recorded driving its orig…" at bounding box center [843, 204] width 302 height 32
click at [744, 193] on p "For ML Capture Pack capture pack, each amplifier was recorded driving its origi…" at bounding box center [843, 204] width 302 height 32
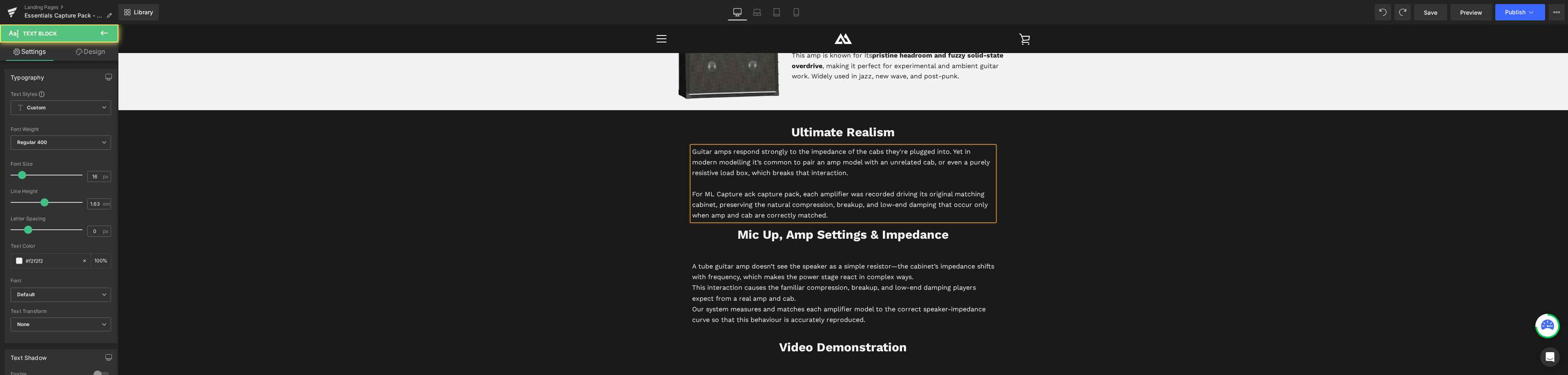
click at [715, 195] on p "For ML Capture ack capture pack, each amplifier was recorded driving its origin…" at bounding box center [843, 204] width 302 height 32
click at [743, 196] on p "For this capture ack capture pack, each amplifier was recorded driving its orig…" at bounding box center [843, 204] width 302 height 32
drag, startPoint x: 753, startPoint y: 194, endPoint x: 716, endPoint y: 194, distance: 37.0
click at [716, 194] on p "For this capture ack capture pack, each amplifier was recorded driving its orig…" at bounding box center [843, 204] width 302 height 32
drag, startPoint x: 888, startPoint y: 196, endPoint x: 969, endPoint y: 193, distance: 81.1
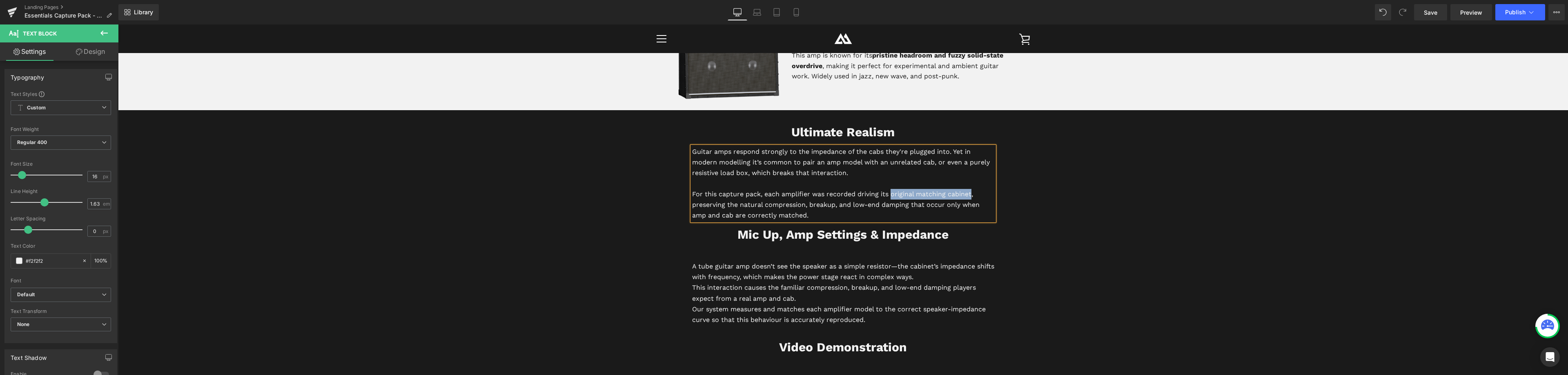
click at [969, 193] on p "For this capture pack, each amplifier was recorded driving its original matchin…" at bounding box center [843, 204] width 302 height 32
click at [812, 212] on p "For this capture pack, each amplifier was recorded driving its original matchin…" at bounding box center [843, 204] width 302 height 32
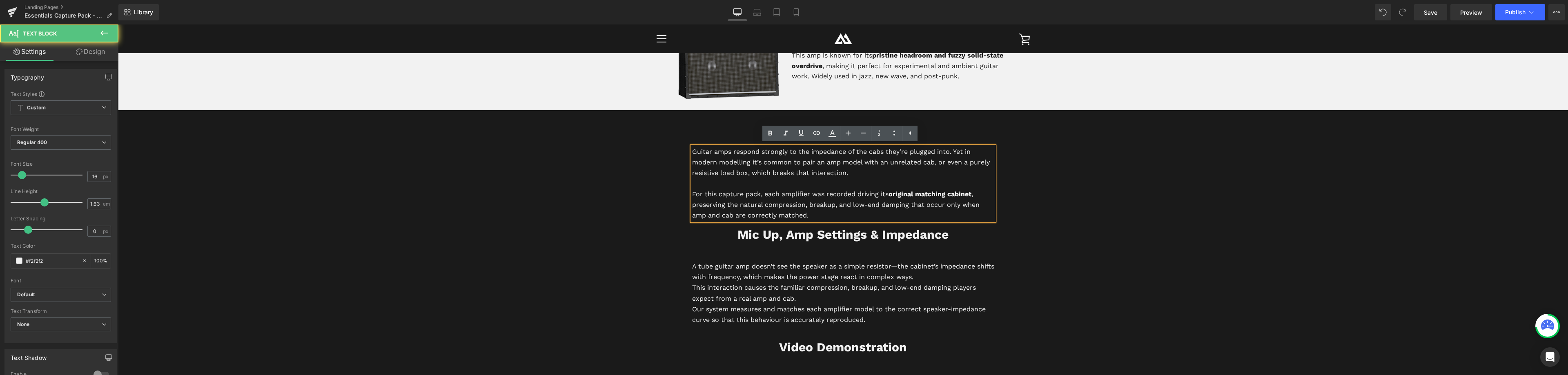
click at [935, 163] on p "Guitar amps respond strongly to the impedance of the cabs they're plugged into.…" at bounding box center [843, 162] width 302 height 32
click at [747, 174] on p "Guitar amps respond strongly to the impedance of the cabs they're plugged into.…" at bounding box center [843, 162] width 302 height 32
click at [809, 216] on p "For this capture pack, each amplifier was recorded driving its original matchin…" at bounding box center [843, 204] width 302 height 32
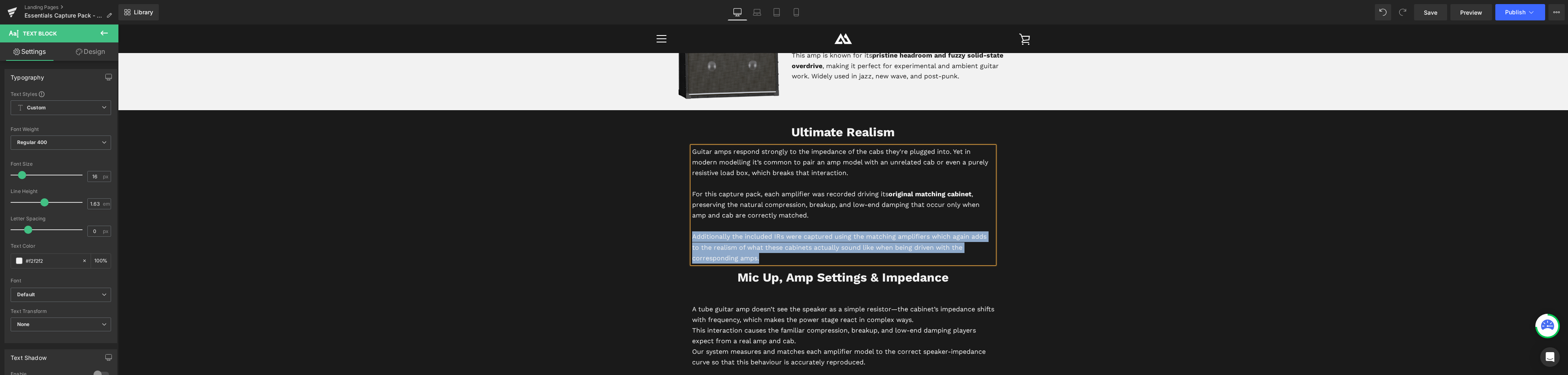
drag, startPoint x: 759, startPoint y: 260, endPoint x: 691, endPoint y: 239, distance: 71.2
click at [692, 239] on p "Additionally the included IRs were captured using the matching amplifiers which…" at bounding box center [843, 247] width 302 height 32
copy p "Additionally the included IRs were captured using the matching amplifiers which…"
click at [749, 254] on p "Additionally the included IRs were captured using the matching amplifiers which…" at bounding box center [843, 247] width 302 height 32
drag, startPoint x: 763, startPoint y: 257, endPoint x: 692, endPoint y: 237, distance: 73.8
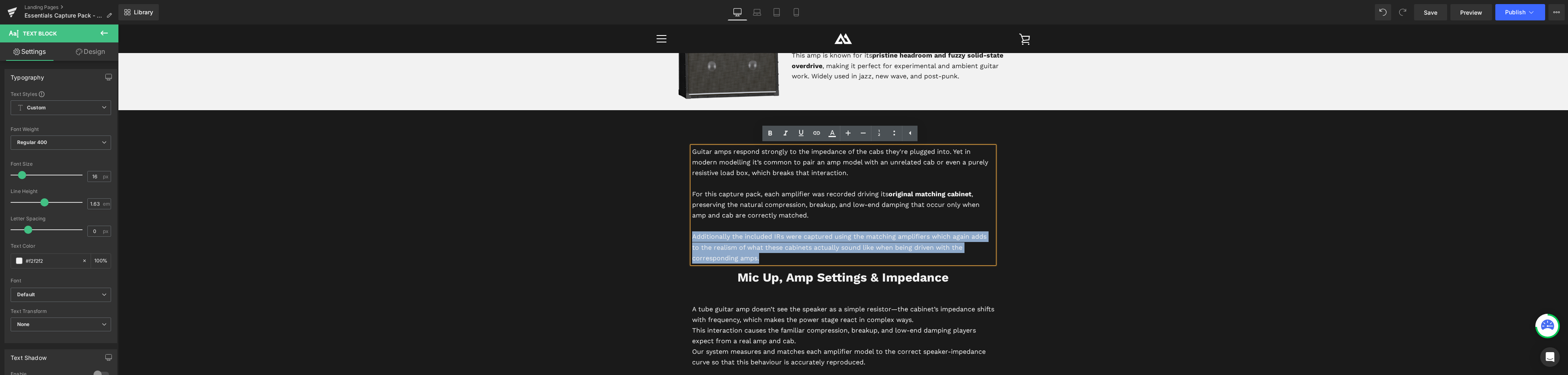
click at [692, 237] on p "Additionally the included IRs were captured using the matching amplifiers which…" at bounding box center [843, 247] width 302 height 32
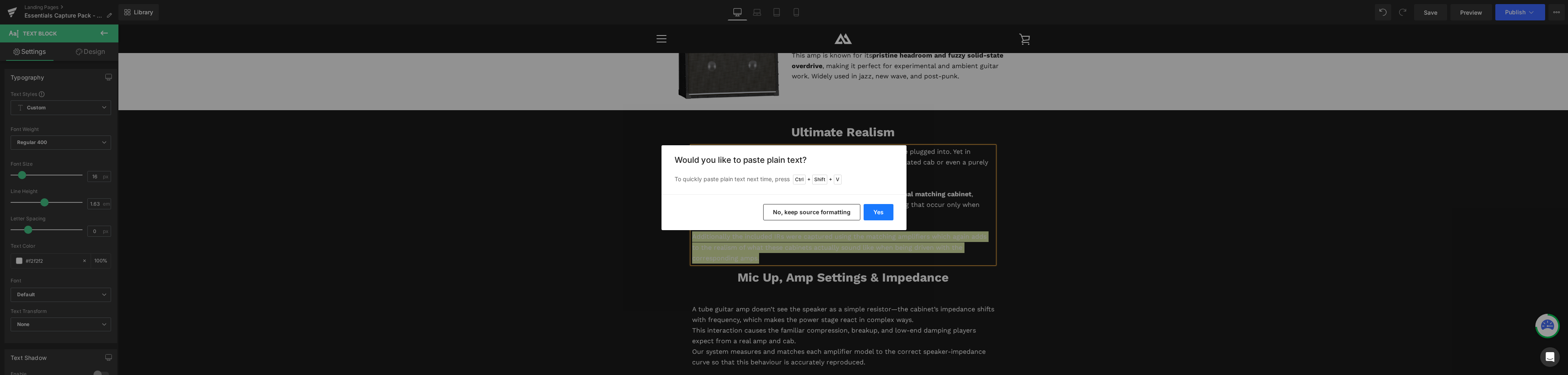
click at [884, 212] on button "Yes" at bounding box center [879, 212] width 30 height 16
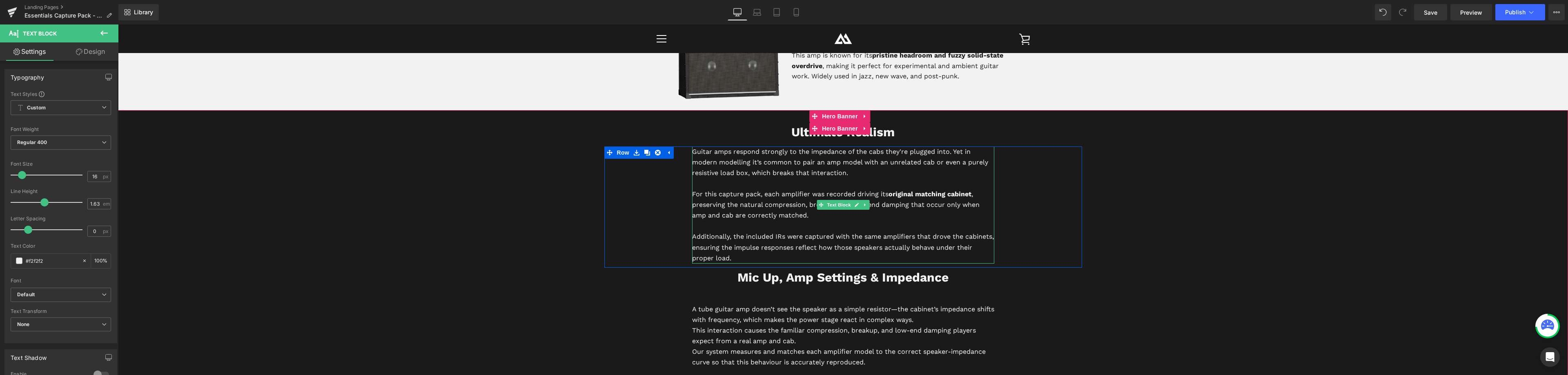
click at [874, 247] on p "Additionally, the included IRs were captured with the same amplifiers that drov…" at bounding box center [843, 247] width 302 height 32
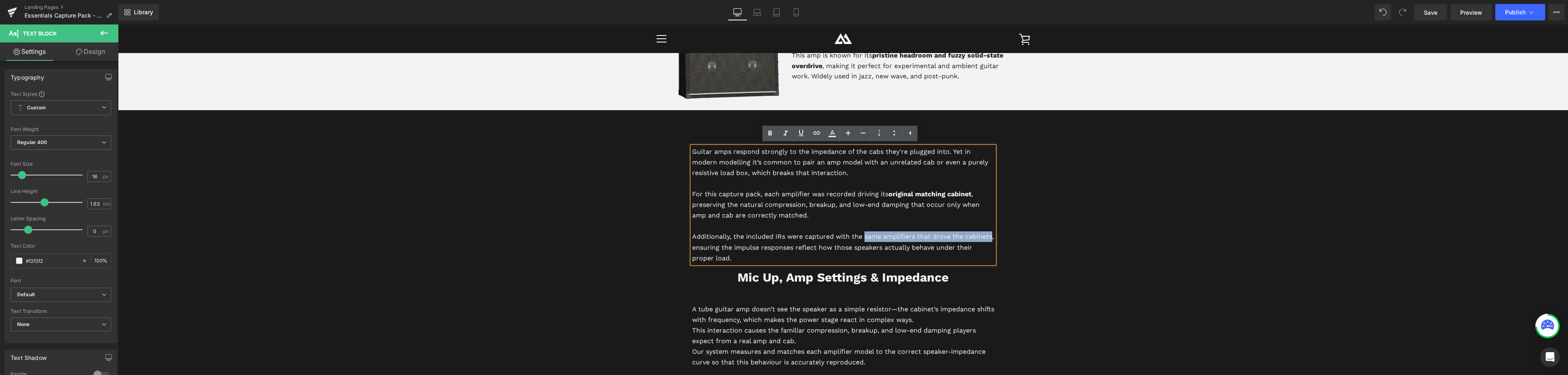
drag, startPoint x: 862, startPoint y: 236, endPoint x: 716, endPoint y: 245, distance: 146.3
click at [716, 245] on p "Additionally, the included IRs were captured with the same amplifiers that drov…" at bounding box center [843, 247] width 302 height 32
click at [767, 235] on p "Additionally, the included IRs were captured with the same amplifiers that drov…" at bounding box center [843, 247] width 302 height 32
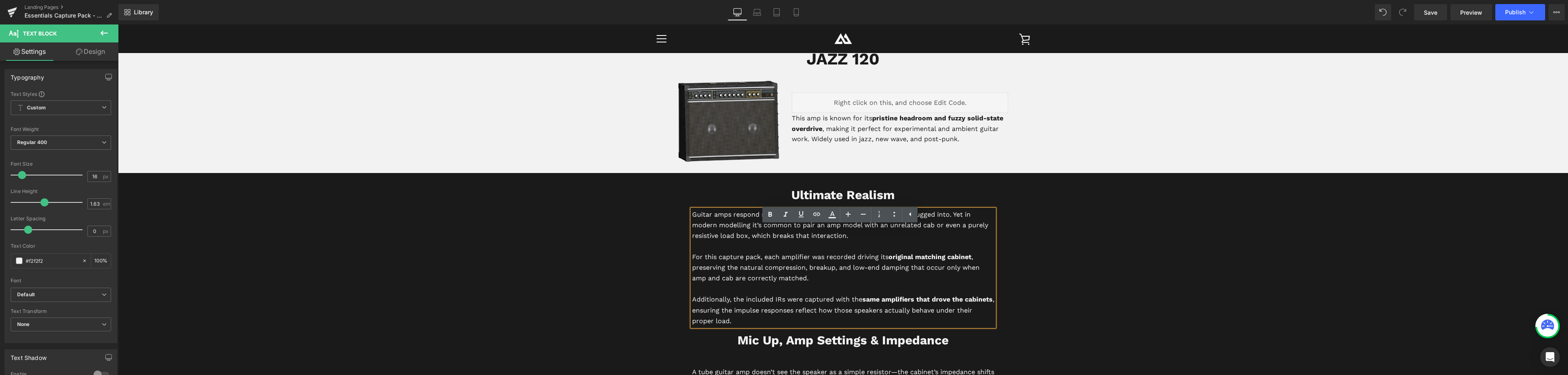
scroll to position [1754, 0]
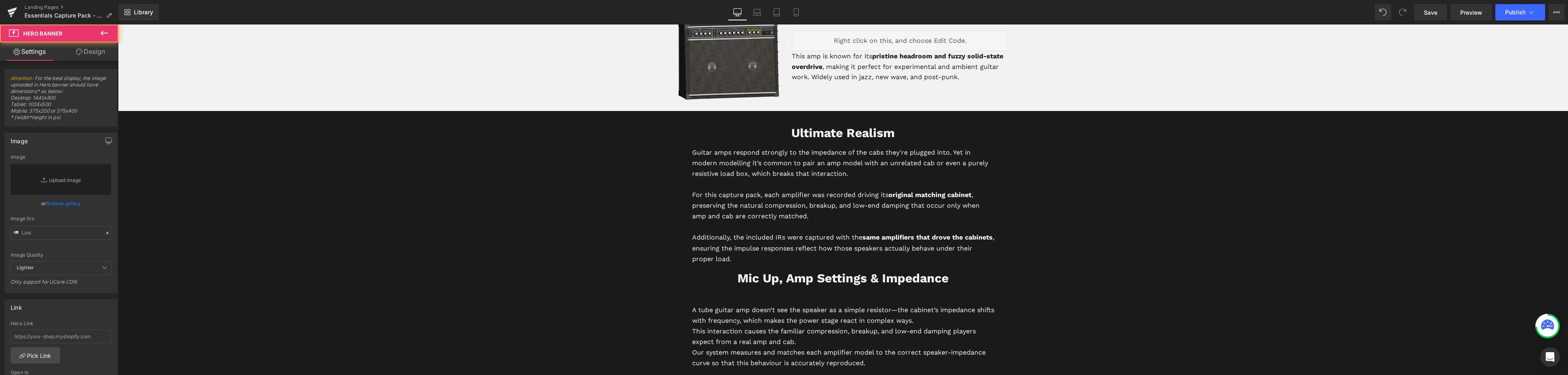
scroll to position [1836, 0]
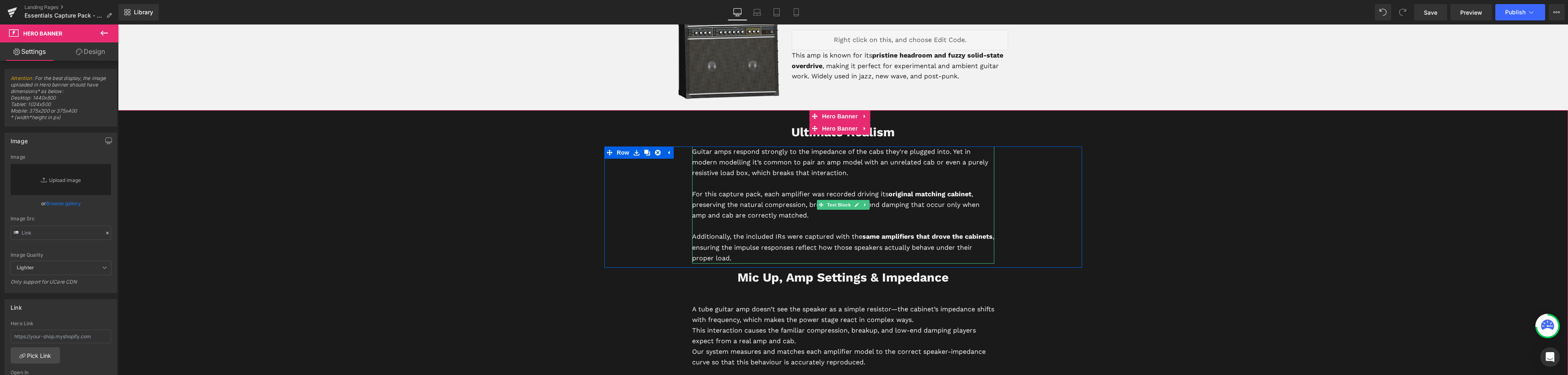
click at [833, 238] on p "Additionally, the included IRs were captured with the same amplifiers that drov…" at bounding box center [843, 247] width 302 height 32
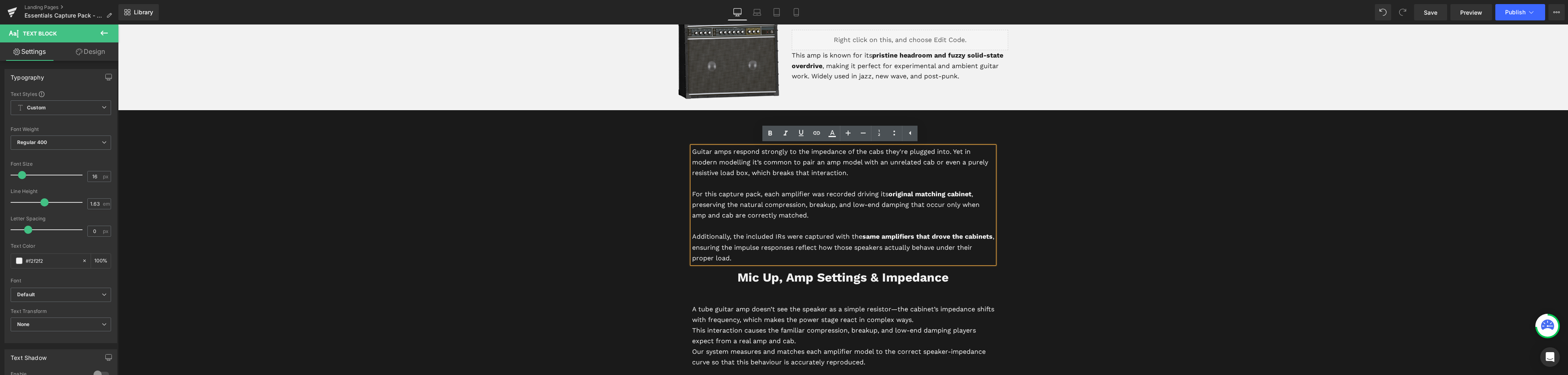
click at [759, 260] on p "Additionally, the included IRs were captured with the same amplifiers that drov…" at bounding box center [843, 247] width 302 height 32
click at [1431, 15] on span "Save" at bounding box center [1431, 12] width 13 height 9
